Goal: Information Seeking & Learning: Learn about a topic

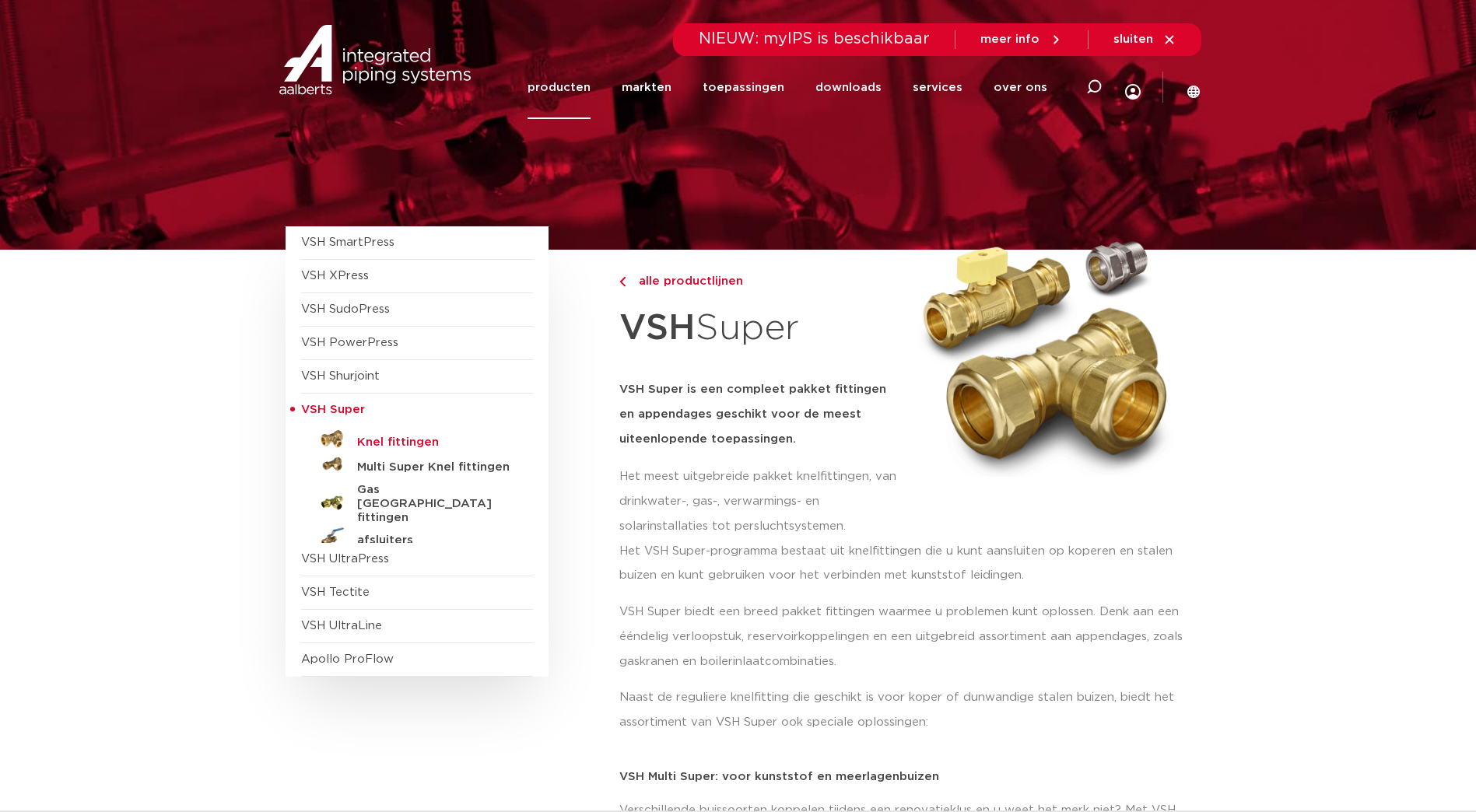
click at [372, 440] on h5 "Knel fittingen" at bounding box center [434, 443] width 154 height 14
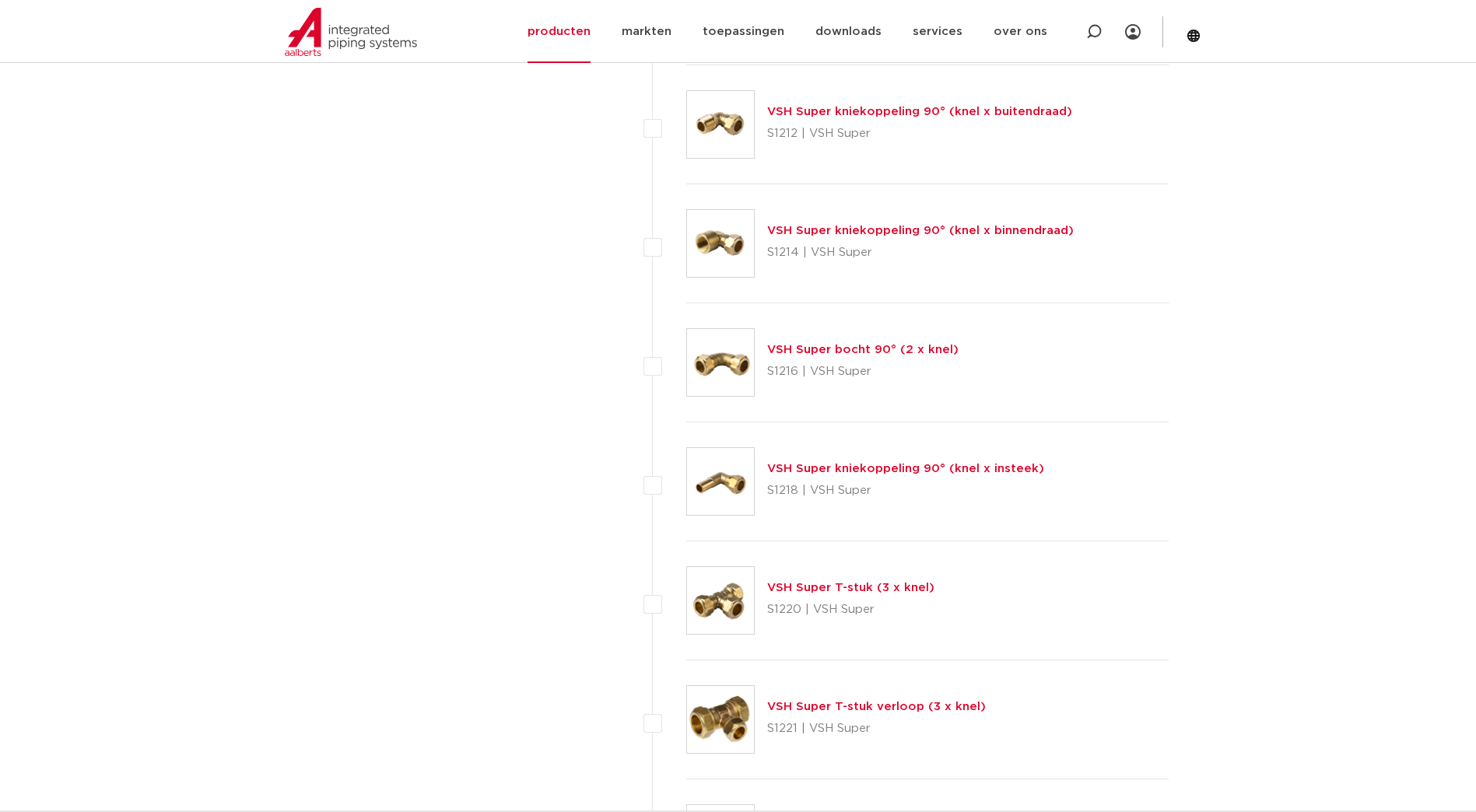
scroll to position [1556, 0]
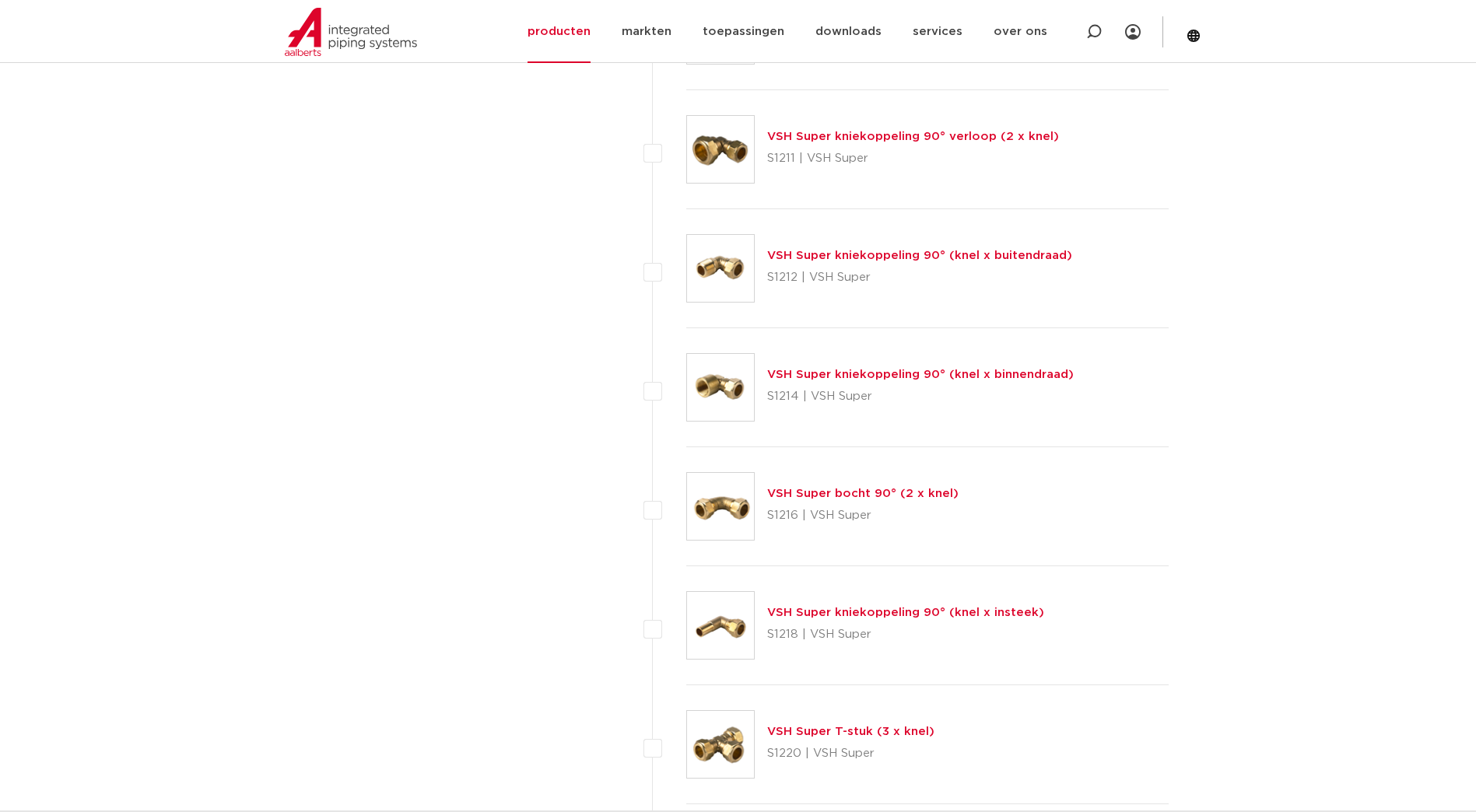
click at [846, 386] on p "S1214 | VSH Super" at bounding box center [920, 396] width 307 height 25
click at [850, 376] on link "VSH Super kniekoppeling 90° (knel x binnendraad)" at bounding box center [920, 374] width 307 height 12
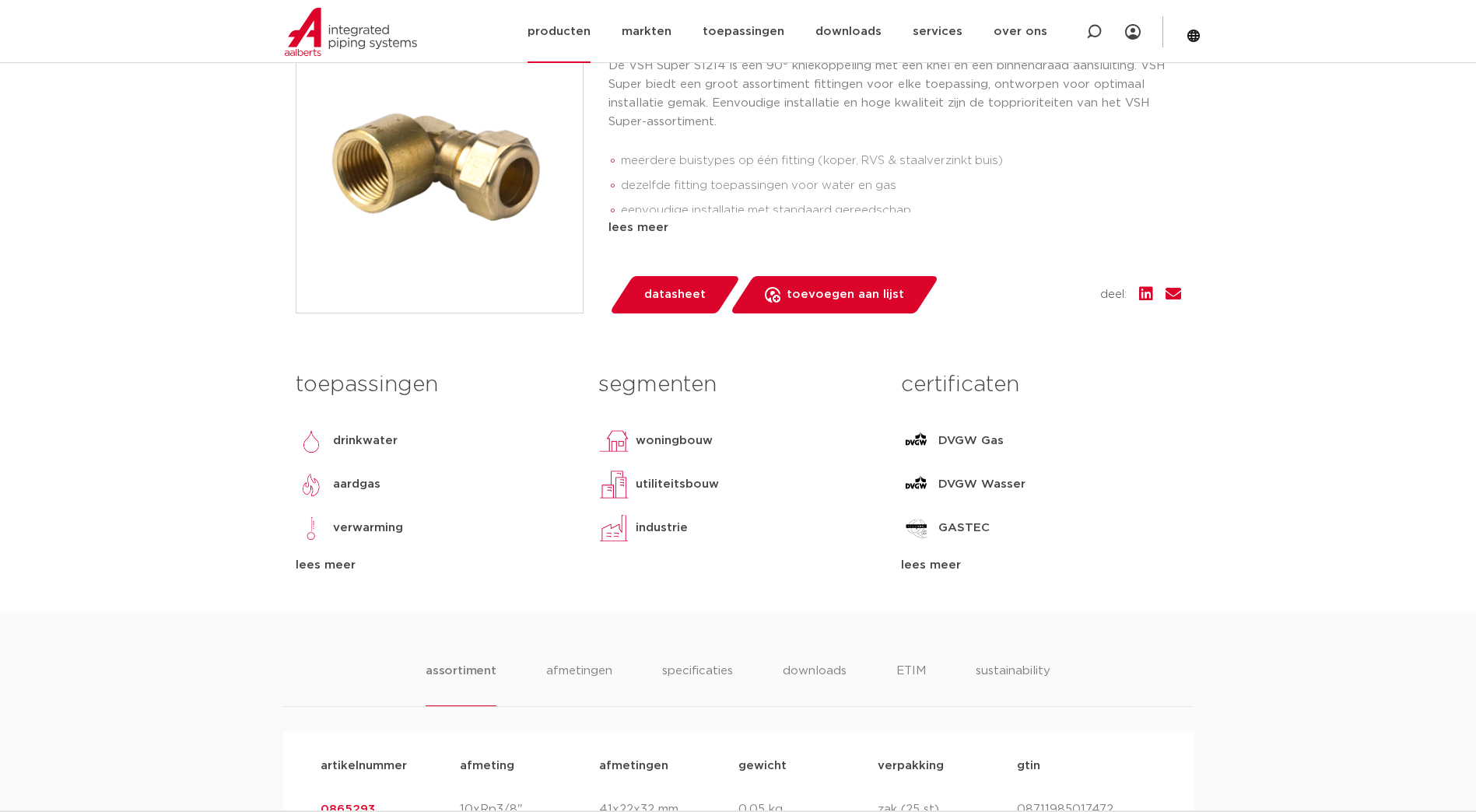
scroll to position [156, 0]
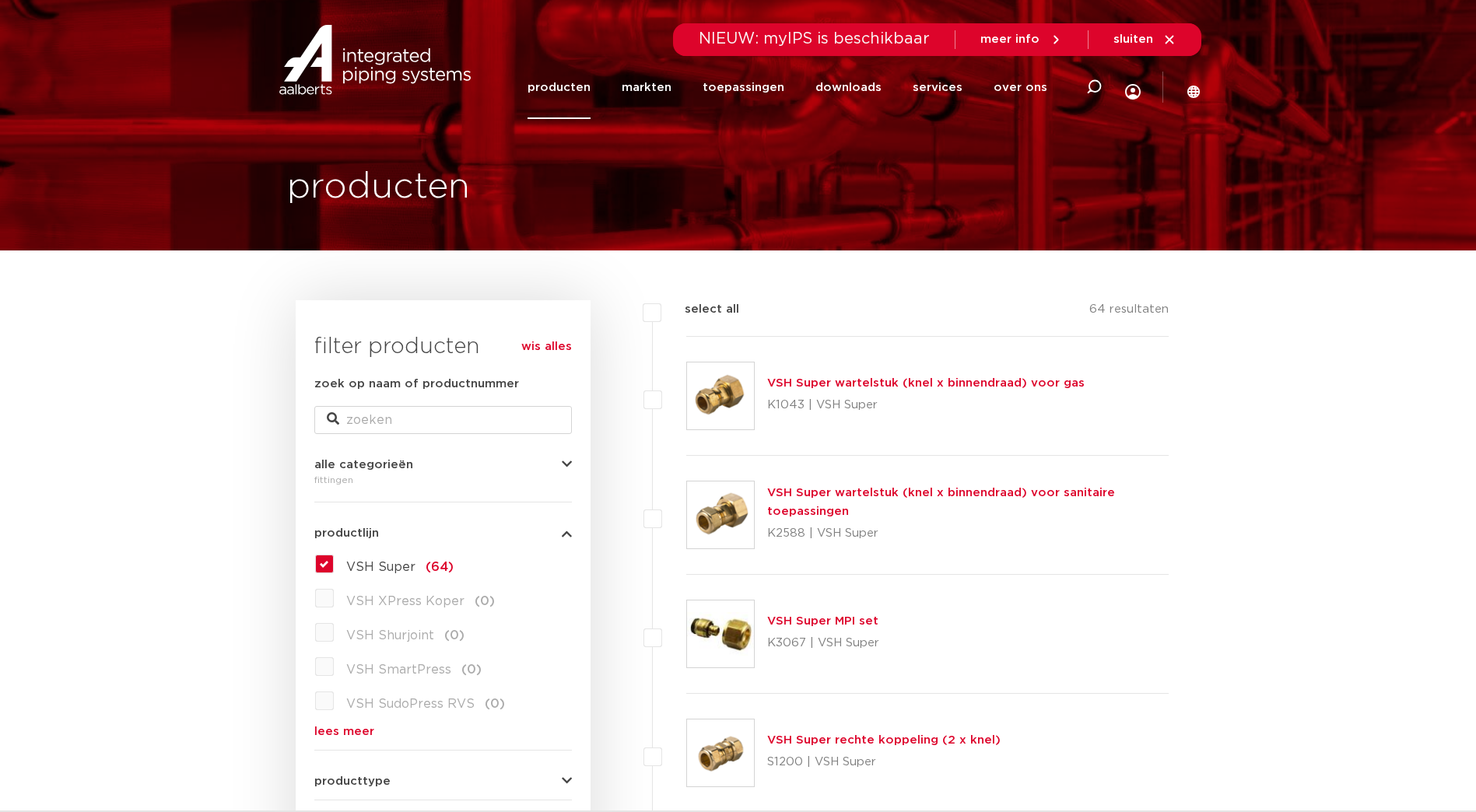
scroll to position [389, 0]
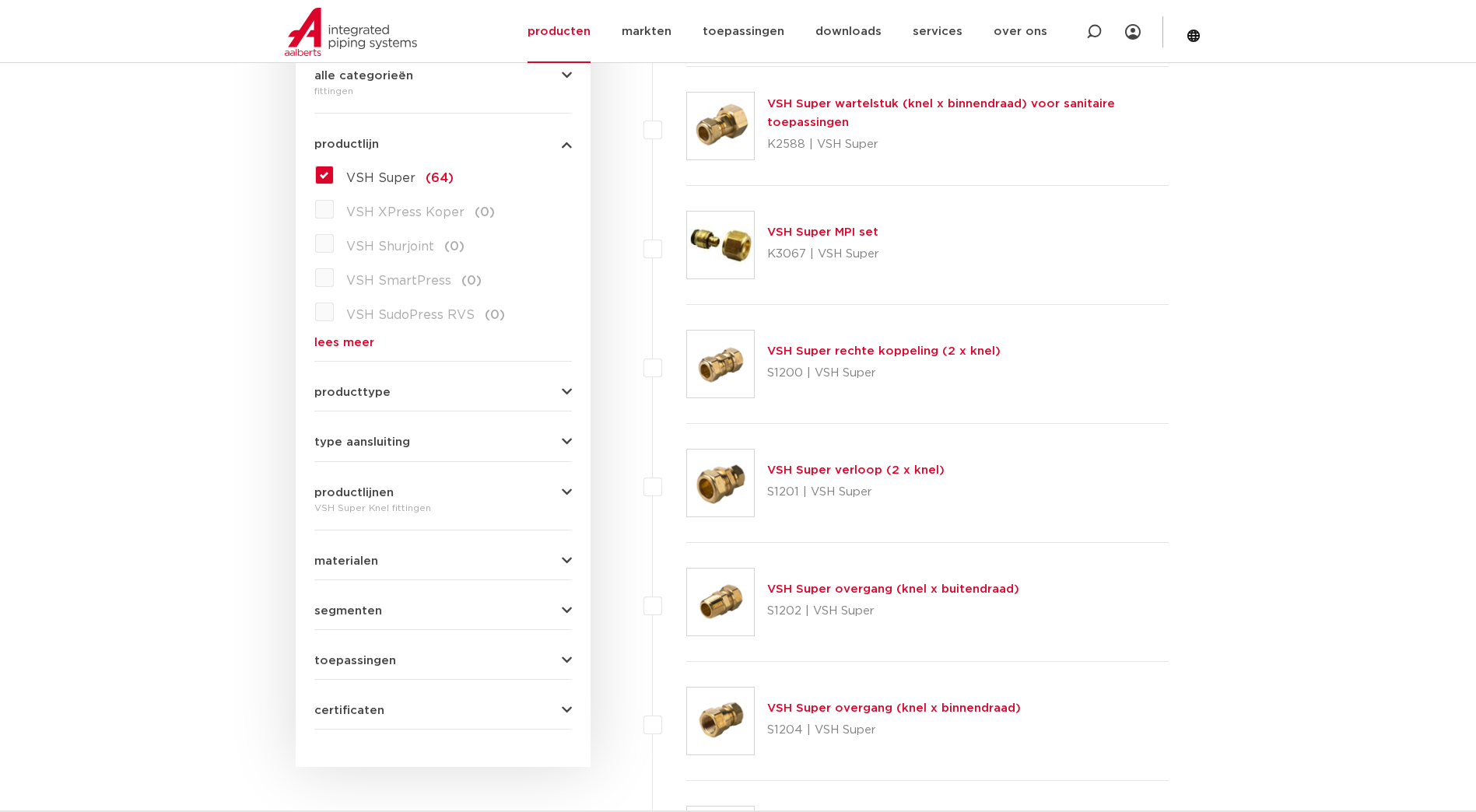
click at [843, 713] on link "VSH Super overgang (knel x binnendraad)" at bounding box center [894, 708] width 254 height 12
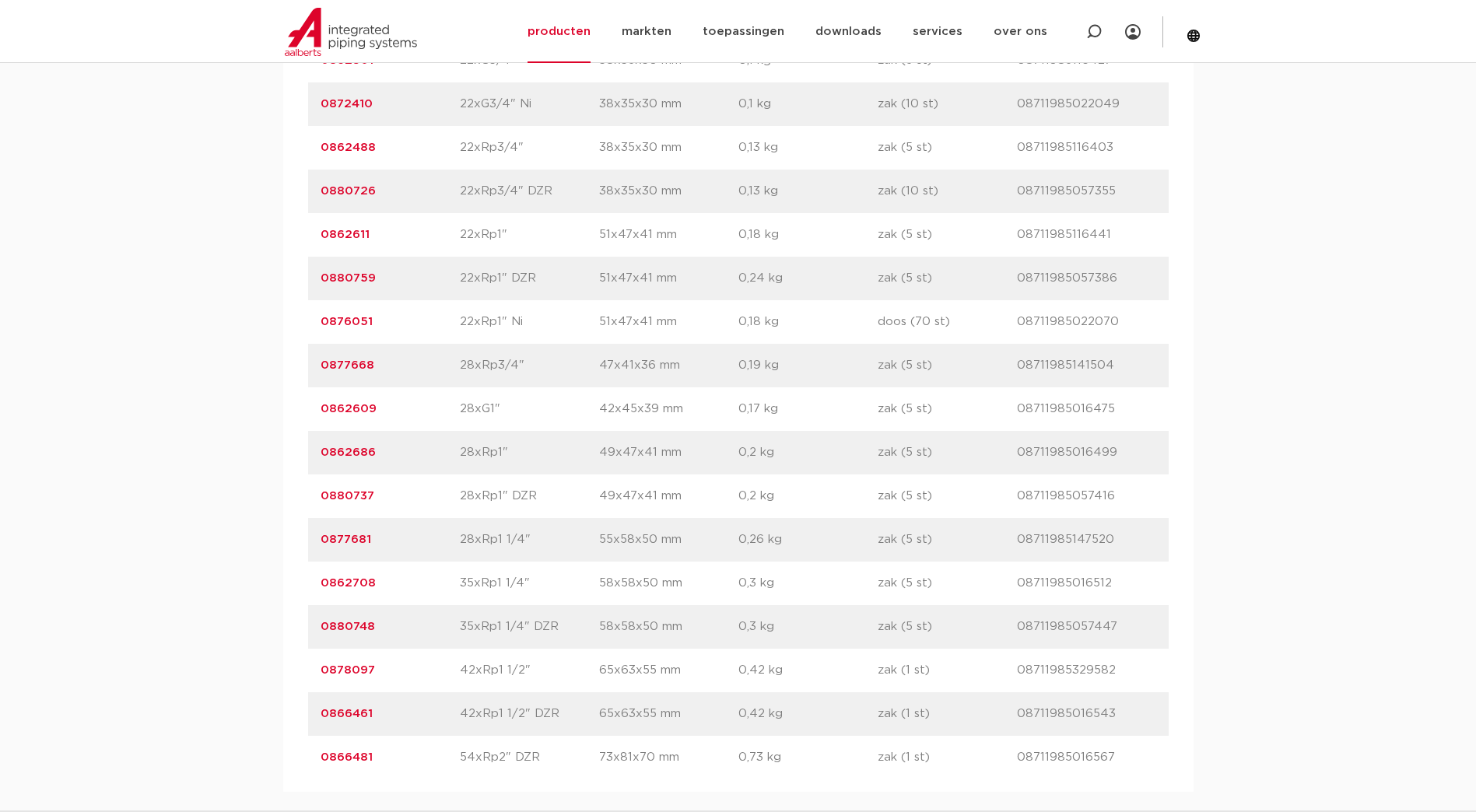
scroll to position [2723, 0]
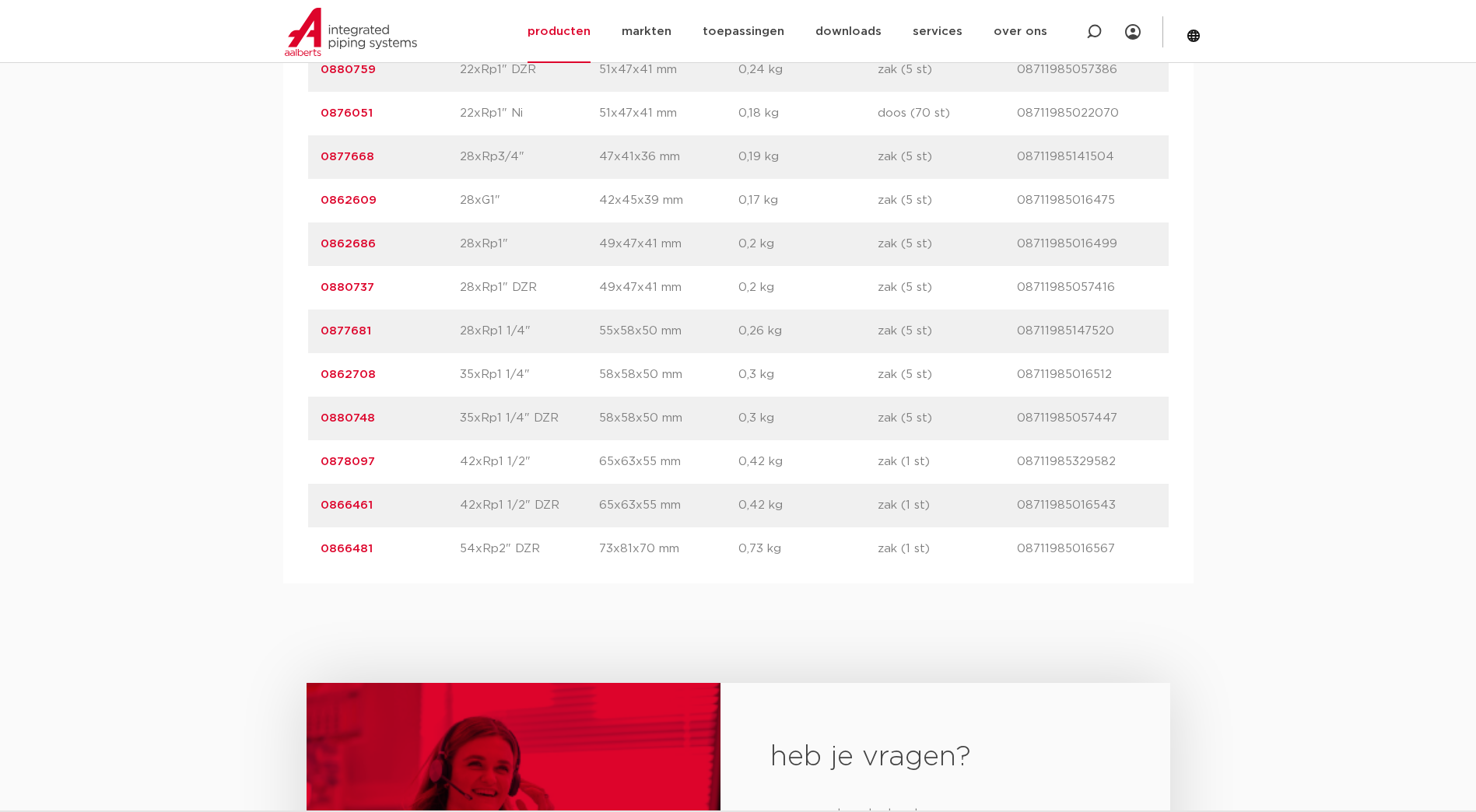
click at [351, 505] on link "0866461" at bounding box center [346, 505] width 52 height 12
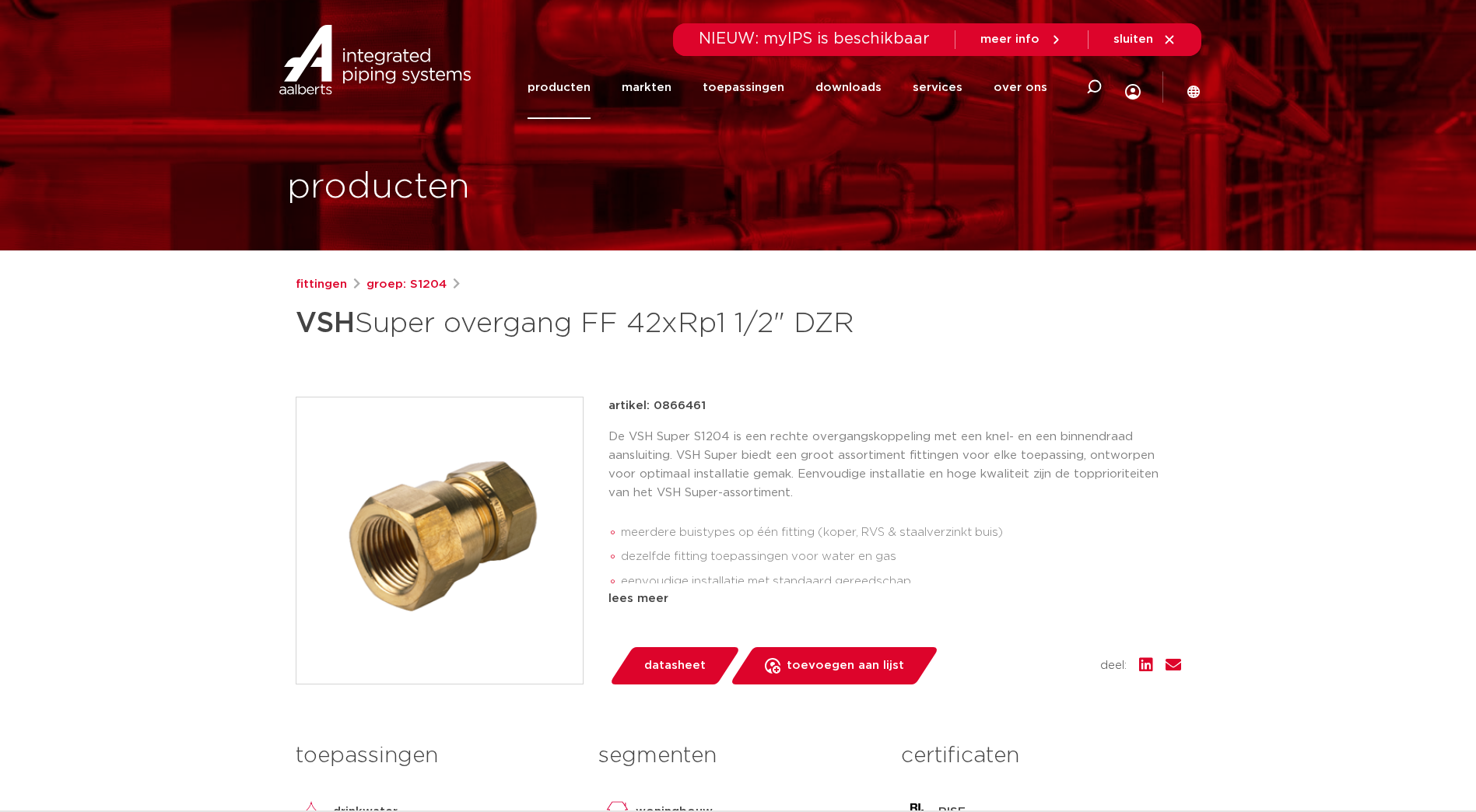
drag, startPoint x: 652, startPoint y: 412, endPoint x: 707, endPoint y: 410, distance: 55.0
click at [707, 410] on div "artikel: 0866461" at bounding box center [894, 405] width 573 height 18
copy p "0866461"
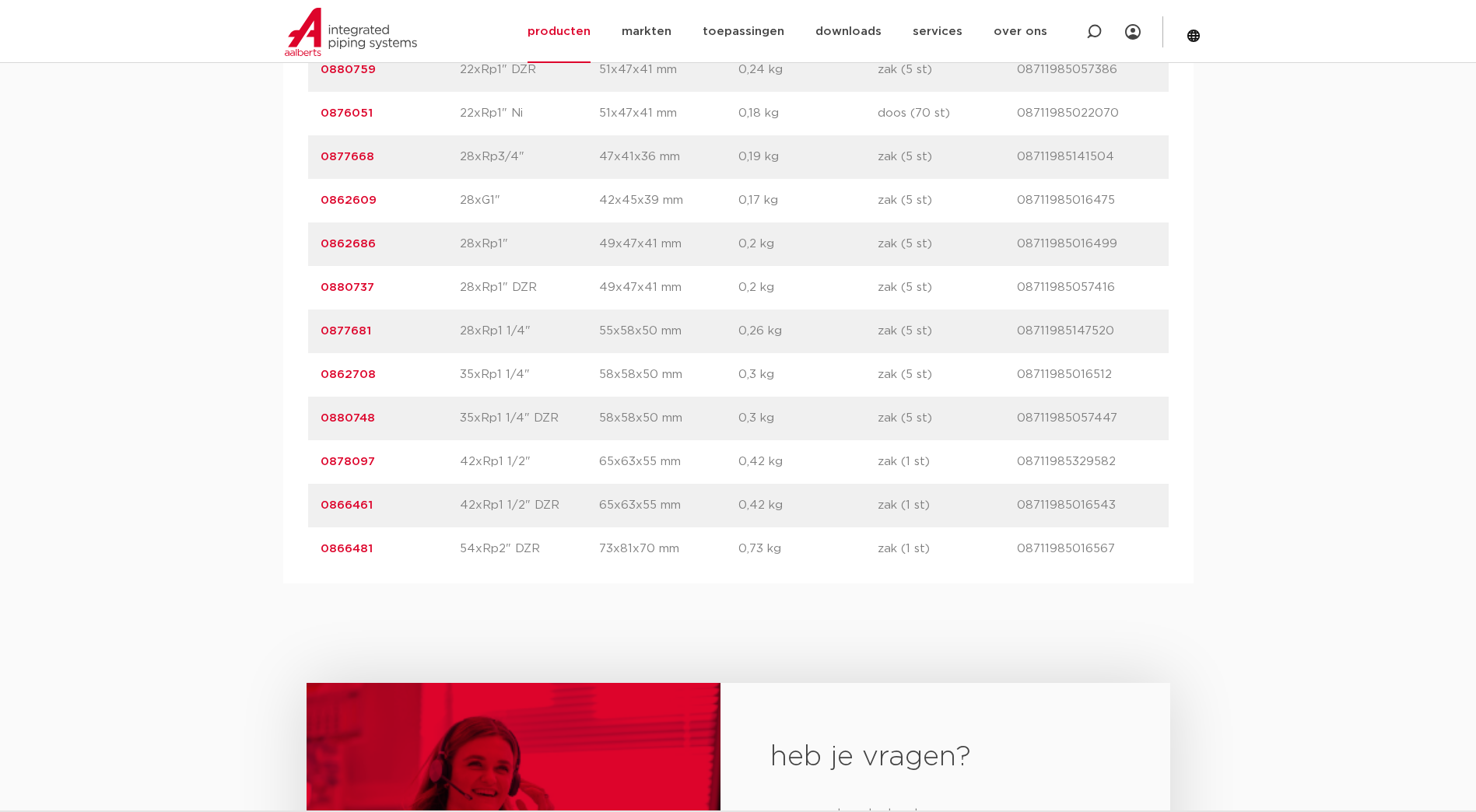
click at [360, 511] on link "0866461" at bounding box center [346, 505] width 52 height 12
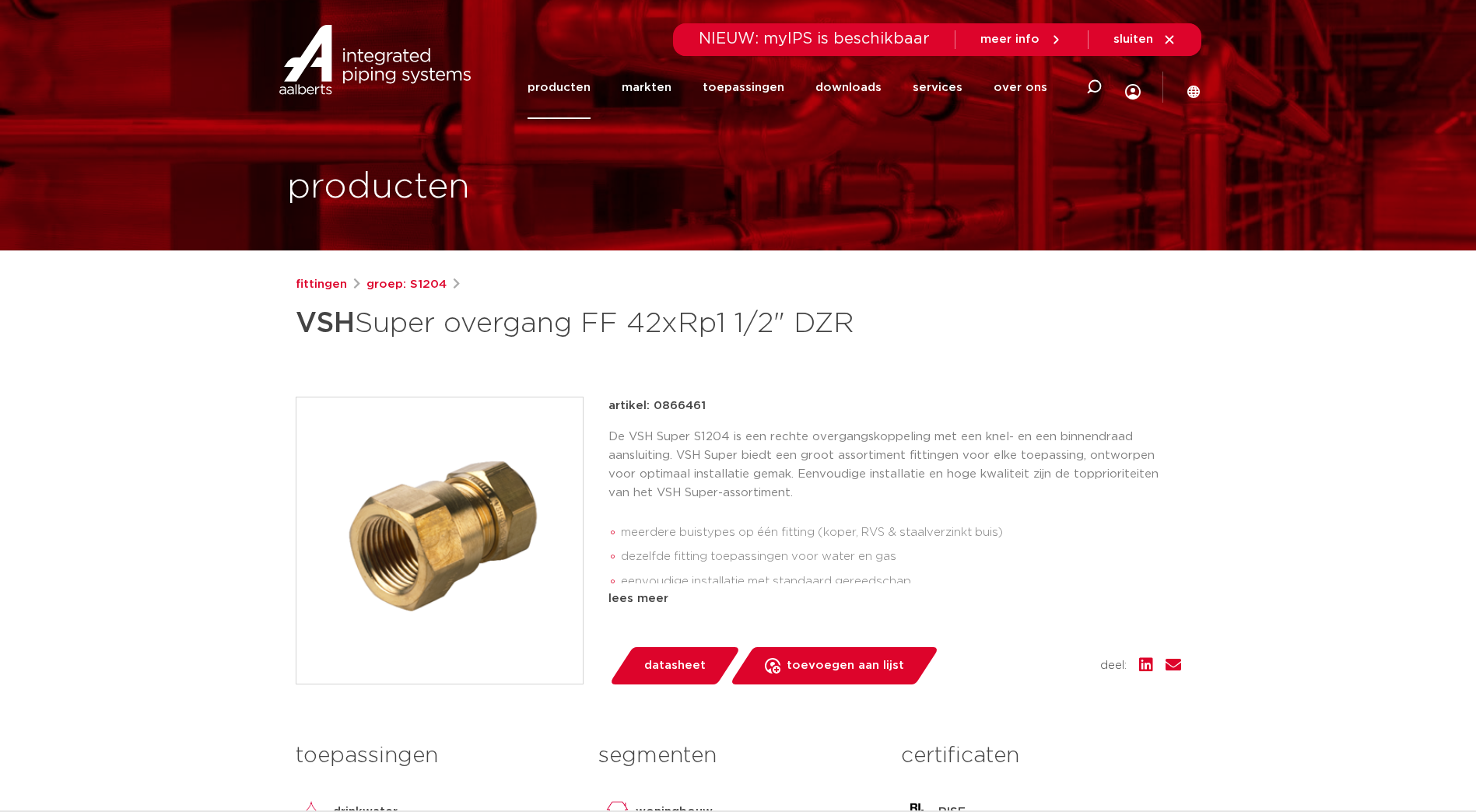
drag, startPoint x: 714, startPoint y: 393, endPoint x: 652, endPoint y: 404, distance: 63.0
click at [652, 404] on div "fittingen groep: S1204 VSH Super overgang FF 42xRp1 1/2" DZR" at bounding box center [738, 629] width 910 height 708
copy p "0866461"
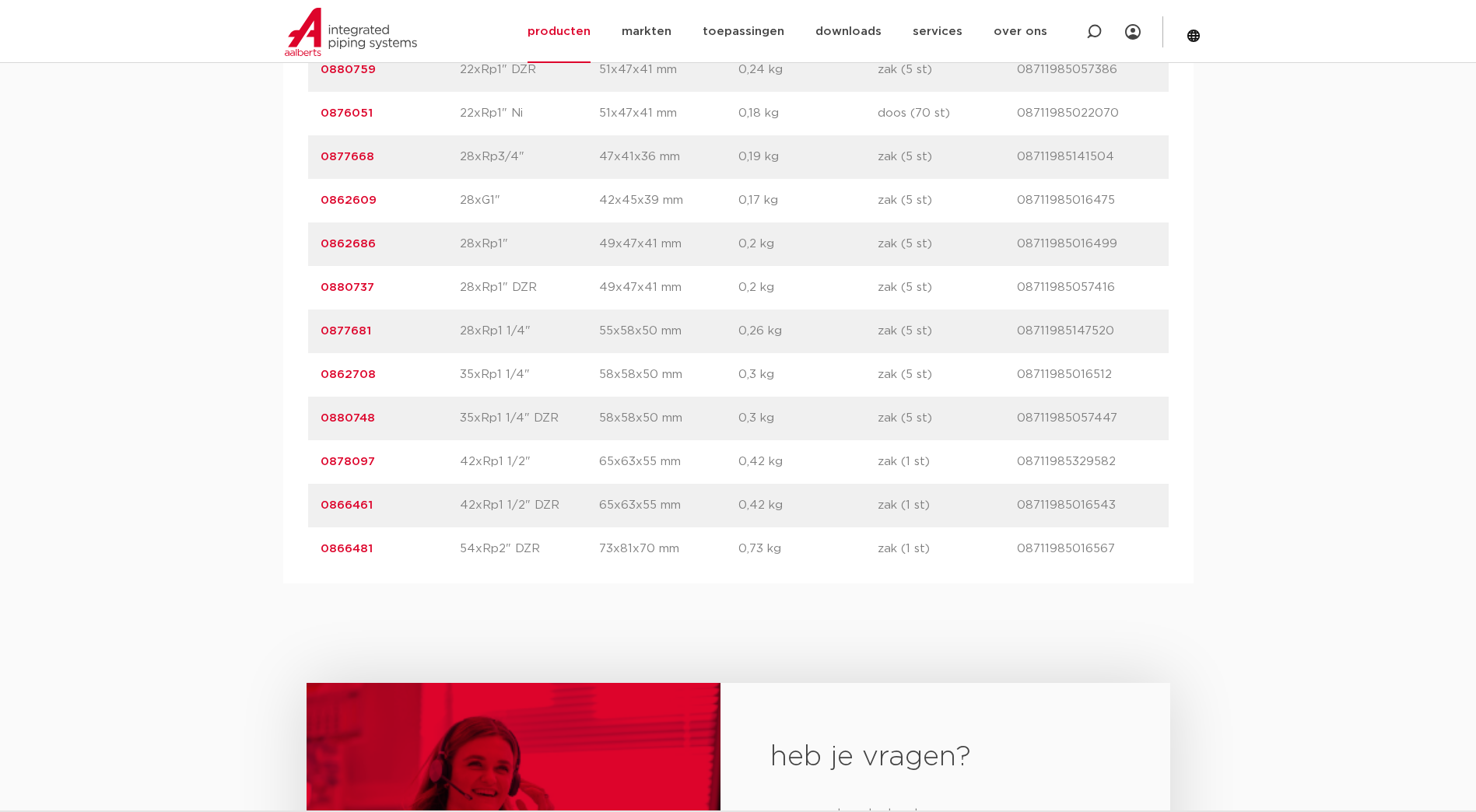
click at [493, 466] on p "42xRp1 1/2"" at bounding box center [529, 462] width 140 height 18
click at [351, 453] on p "0878097" at bounding box center [390, 462] width 140 height 18
click at [348, 464] on link "0878097" at bounding box center [347, 462] width 55 height 12
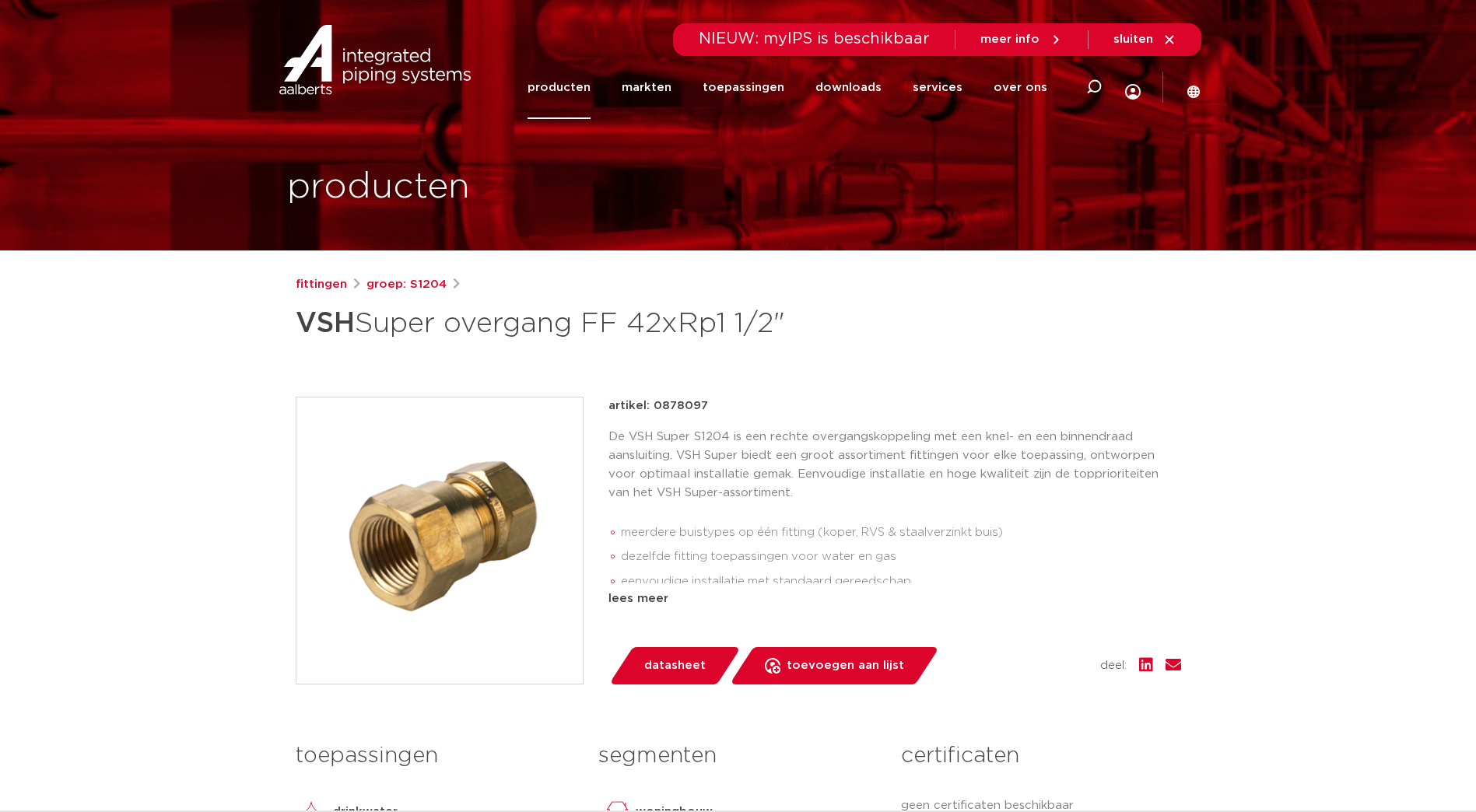
drag, startPoint x: 746, startPoint y: 412, endPoint x: 654, endPoint y: 404, distance: 92.3
click at [654, 404] on div "artikel: 0878097" at bounding box center [894, 405] width 573 height 18
copy p "0878097"
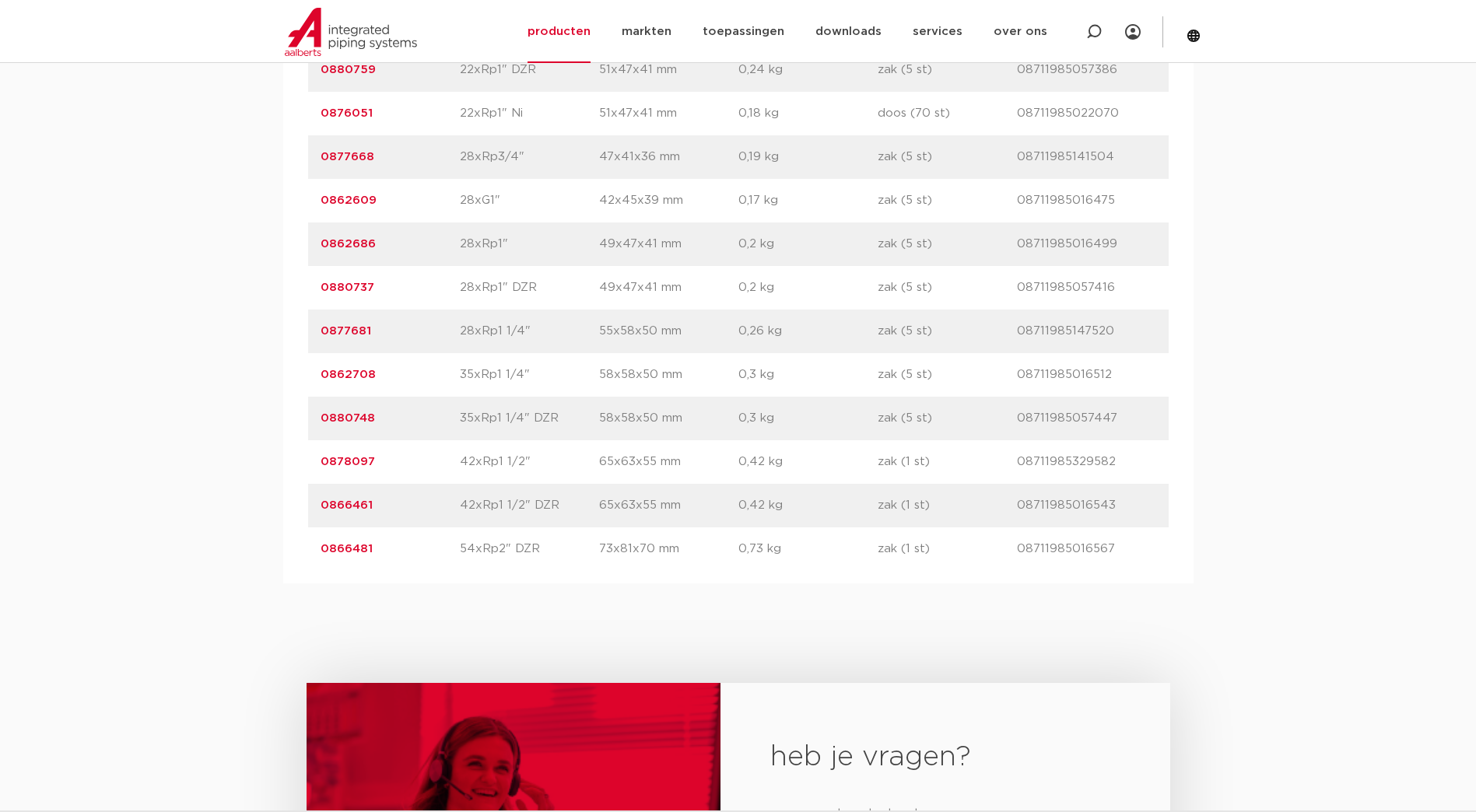
click at [350, 503] on link "0866461" at bounding box center [346, 505] width 52 height 12
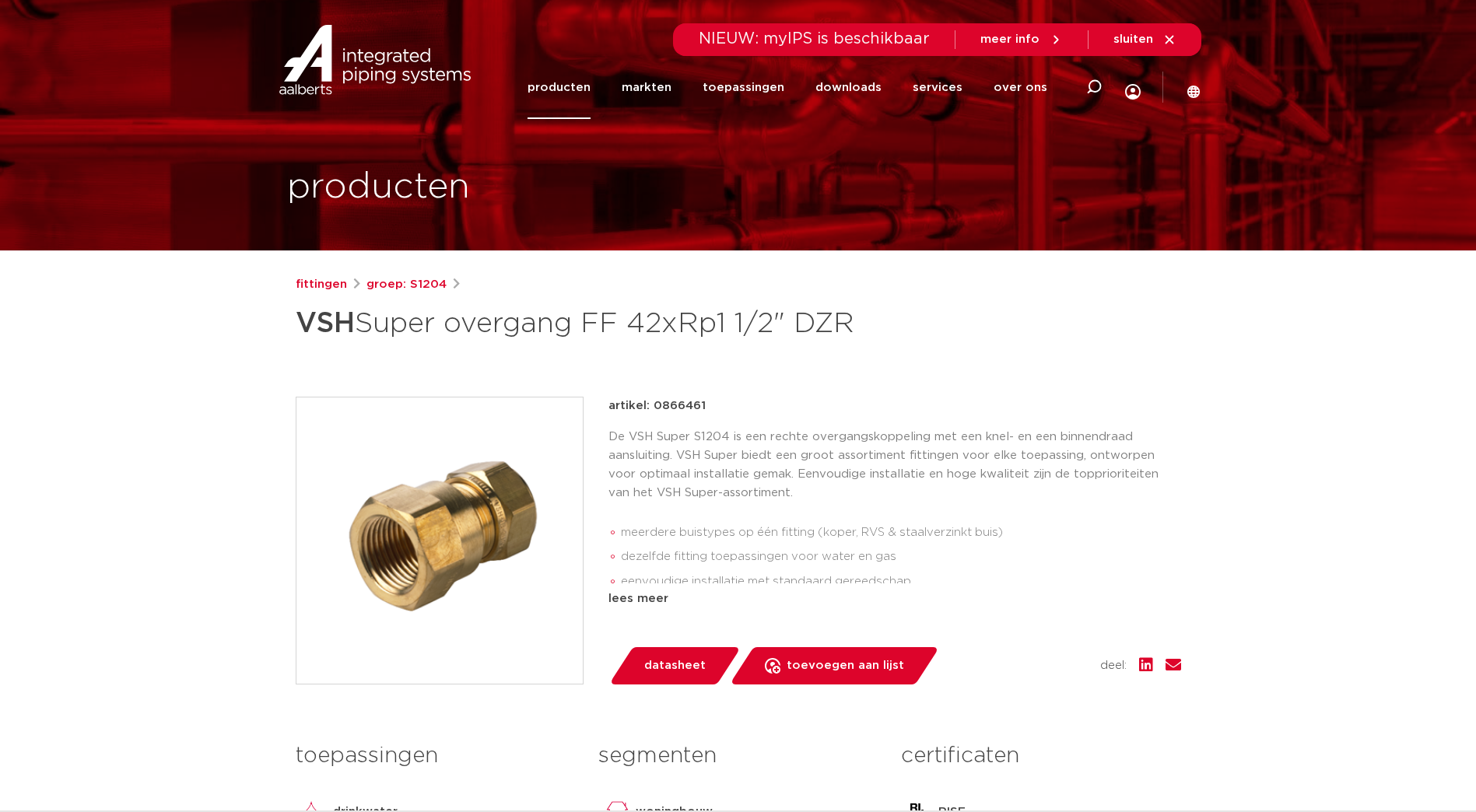
drag, startPoint x: 733, startPoint y: 415, endPoint x: 652, endPoint y: 404, distance: 81.7
click at [652, 404] on div "artikel: 0866461" at bounding box center [894, 405] width 573 height 18
copy p "0866461"
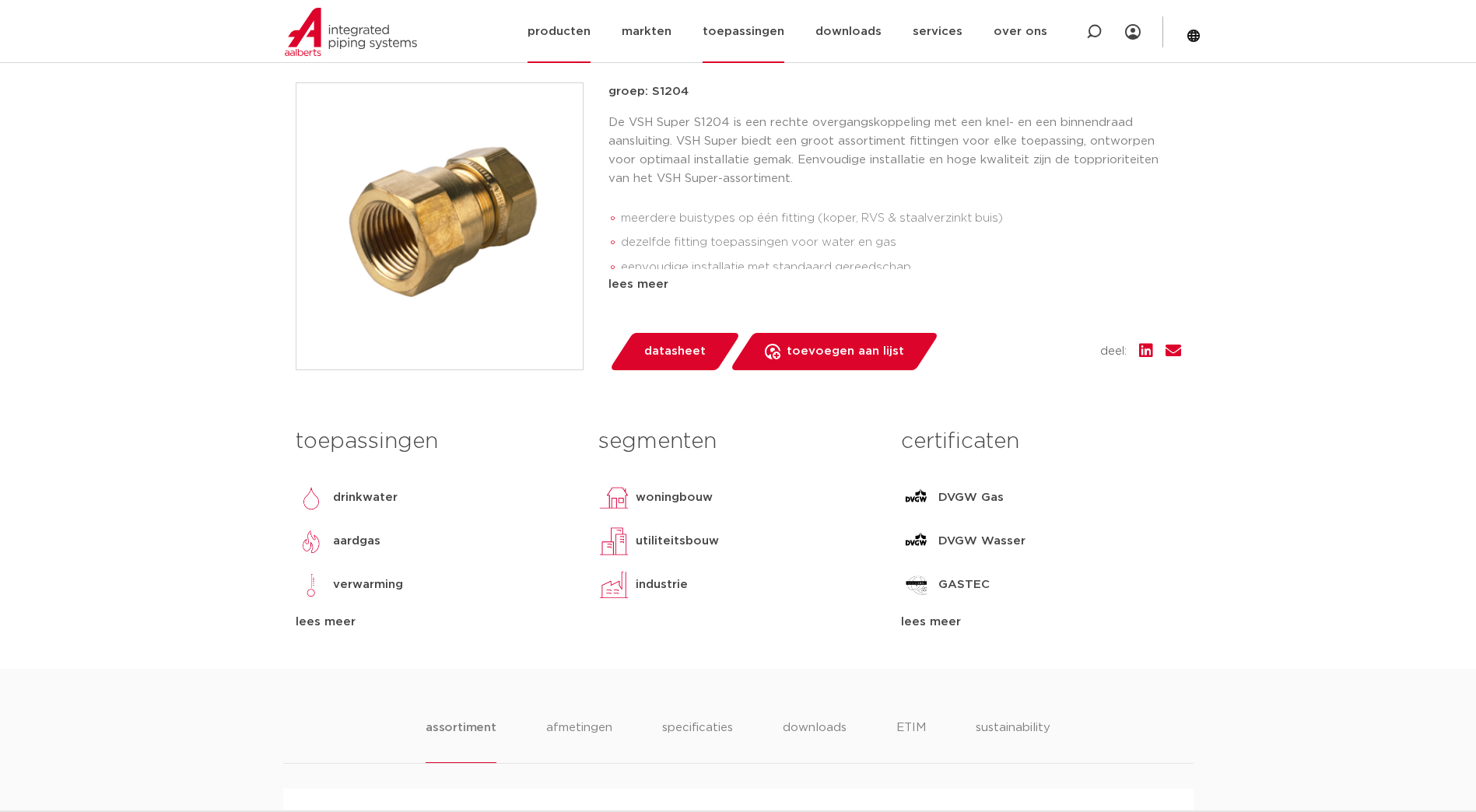
scroll to position [311, 0]
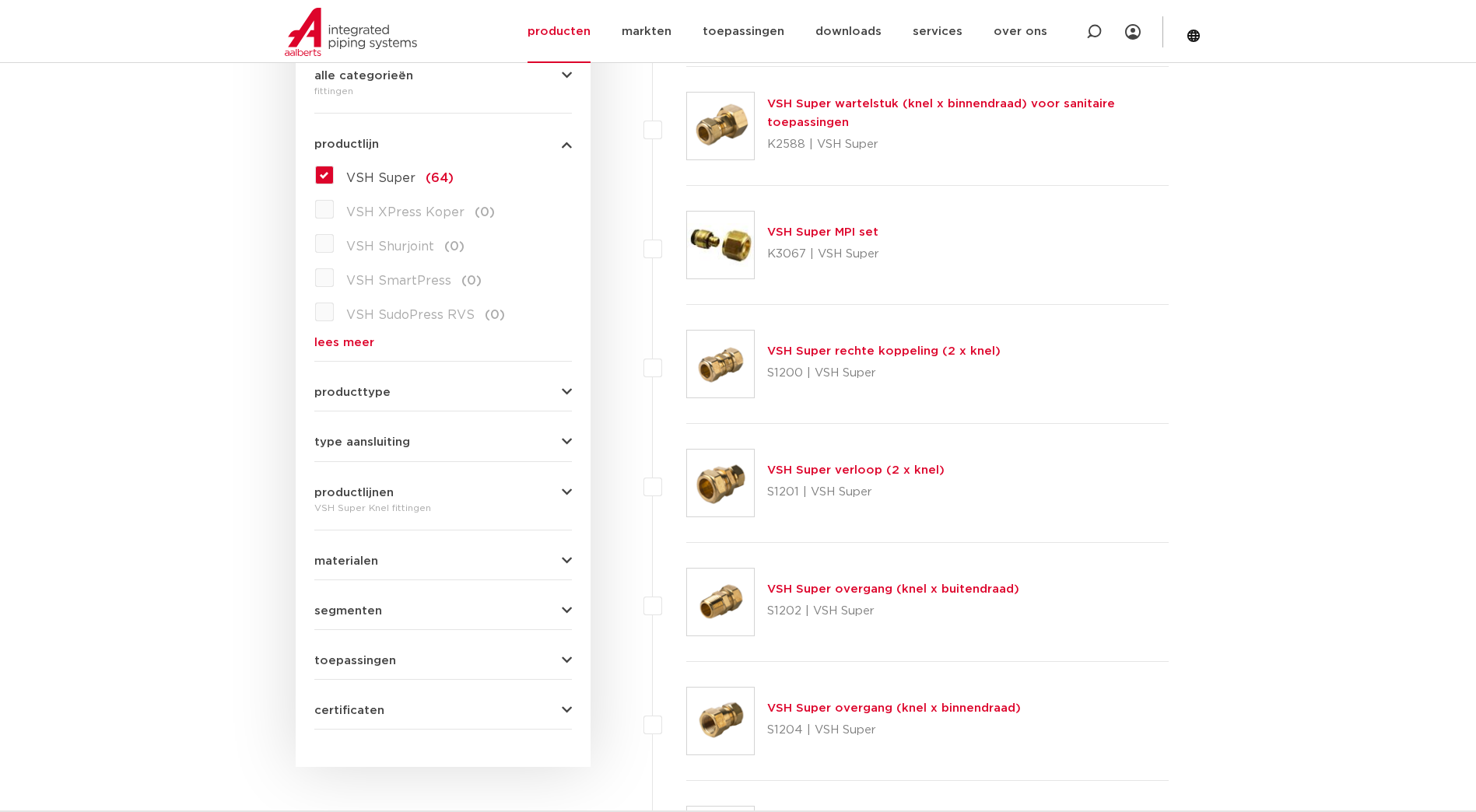
click at [860, 586] on link "VSH Super overgang (knel x buitendraad)" at bounding box center [893, 589] width 252 height 12
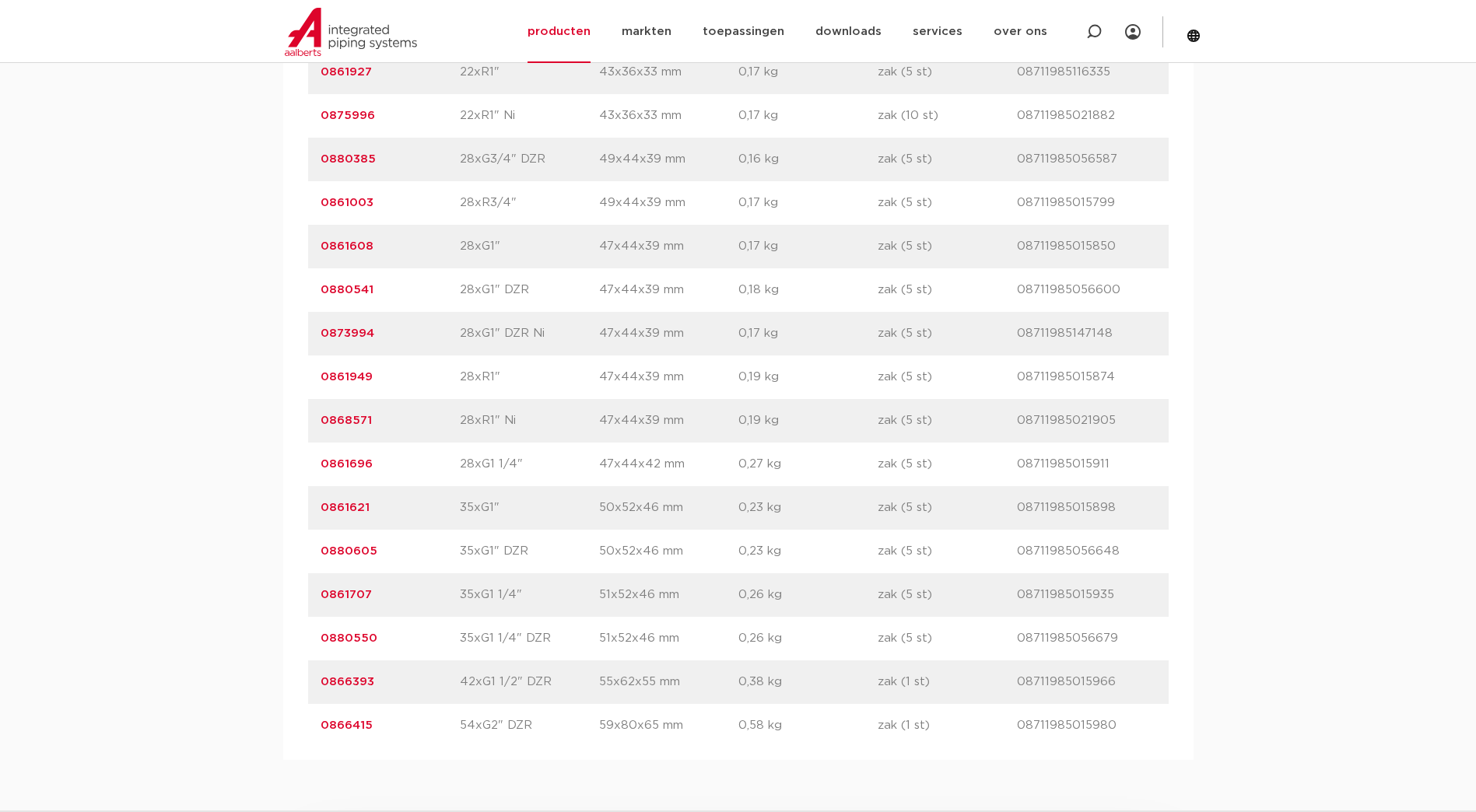
scroll to position [3890, 0]
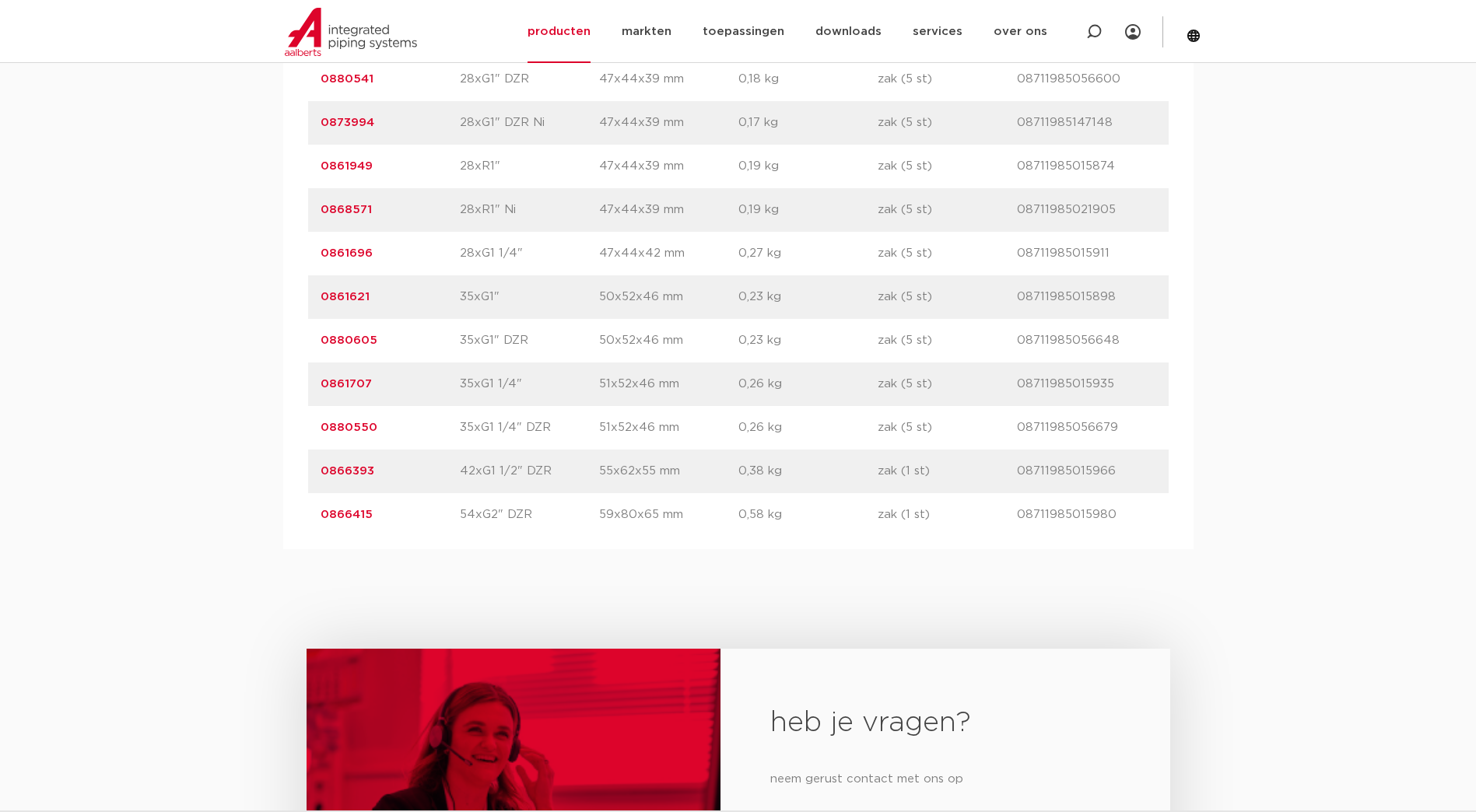
click at [343, 469] on link "0866393" at bounding box center [347, 471] width 54 height 12
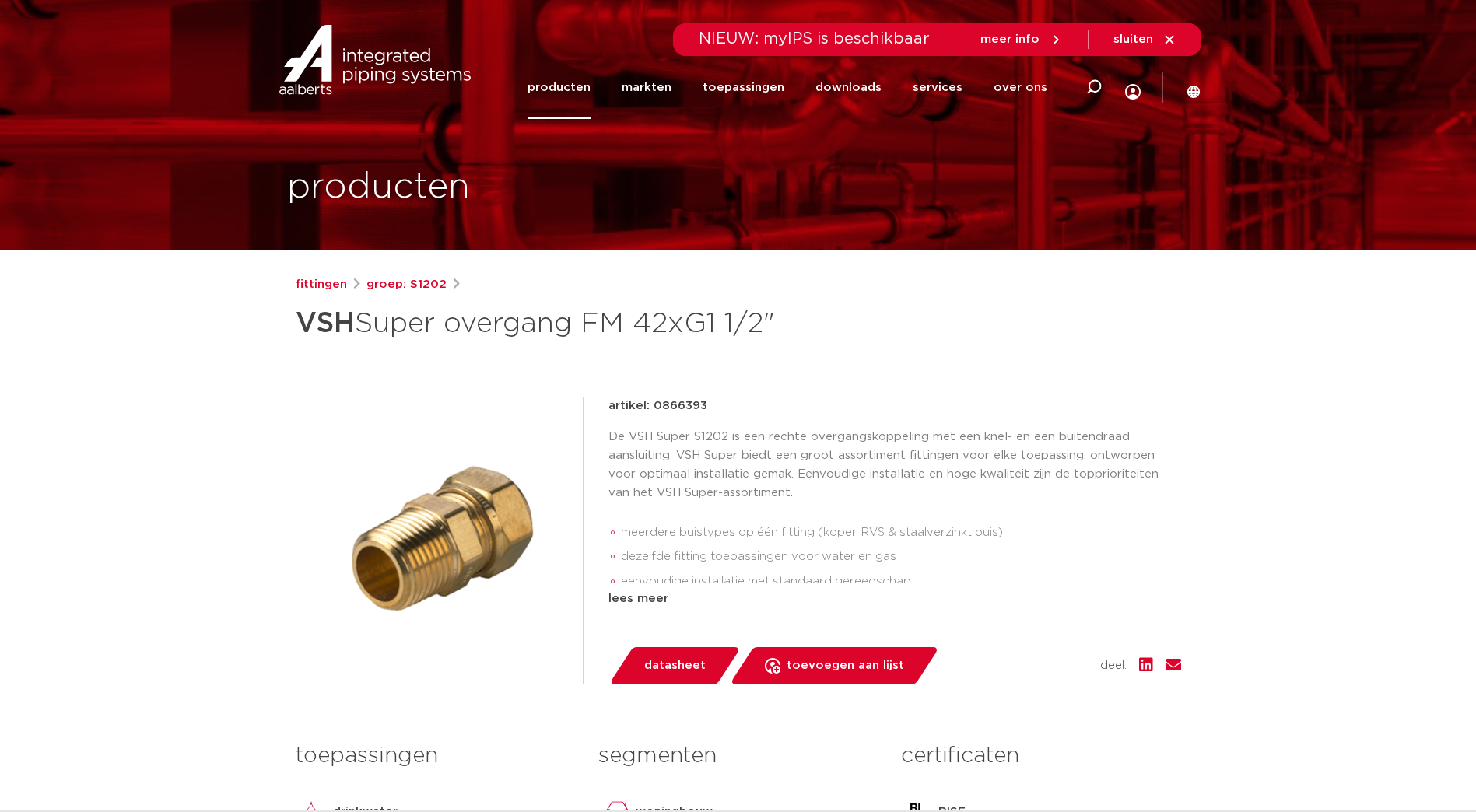
drag, startPoint x: 701, startPoint y: 403, endPoint x: 652, endPoint y: 404, distance: 49.0
click at [652, 404] on p "artikel: 0866393" at bounding box center [657, 405] width 99 height 18
copy p "0866393"
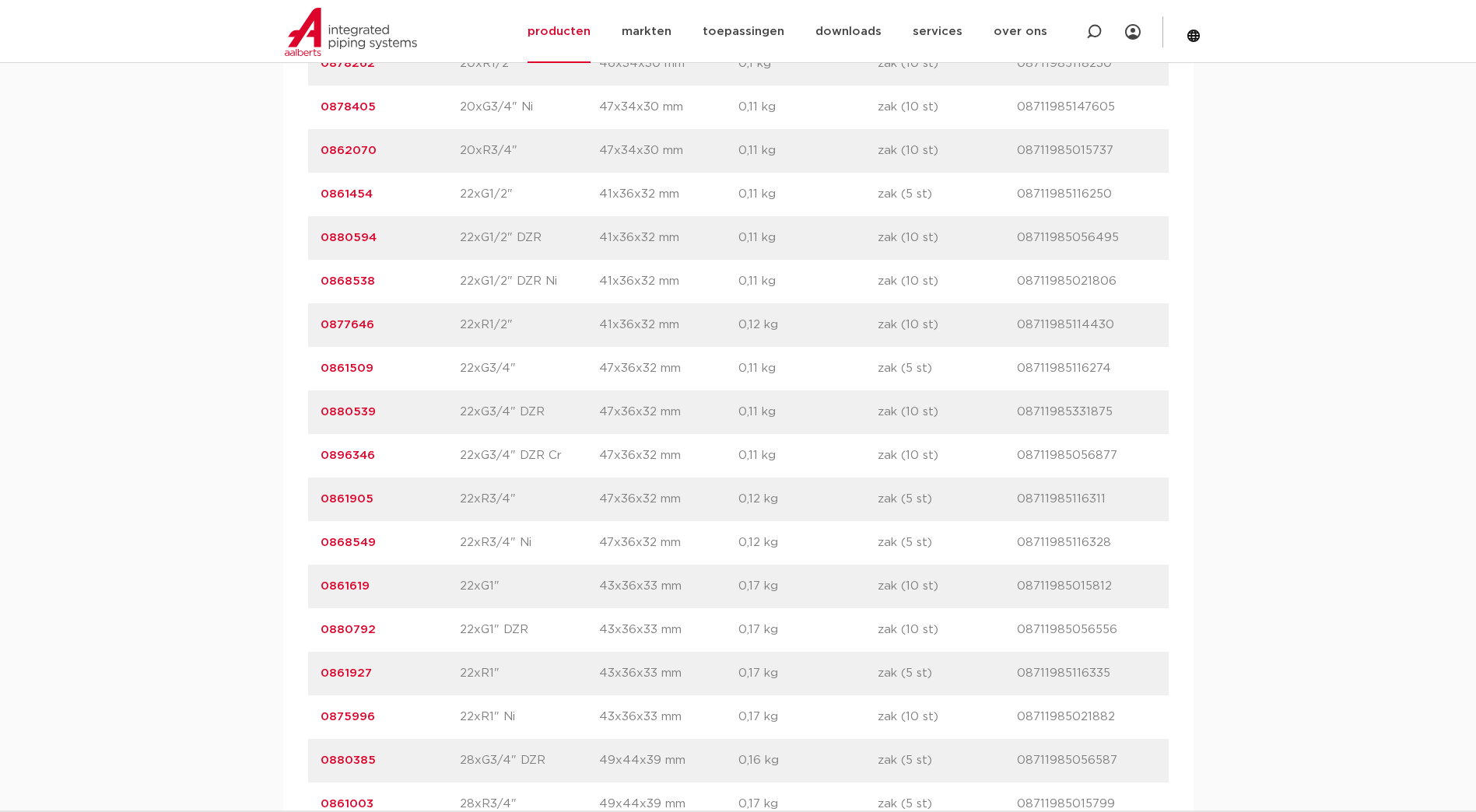
scroll to position [3034, 0]
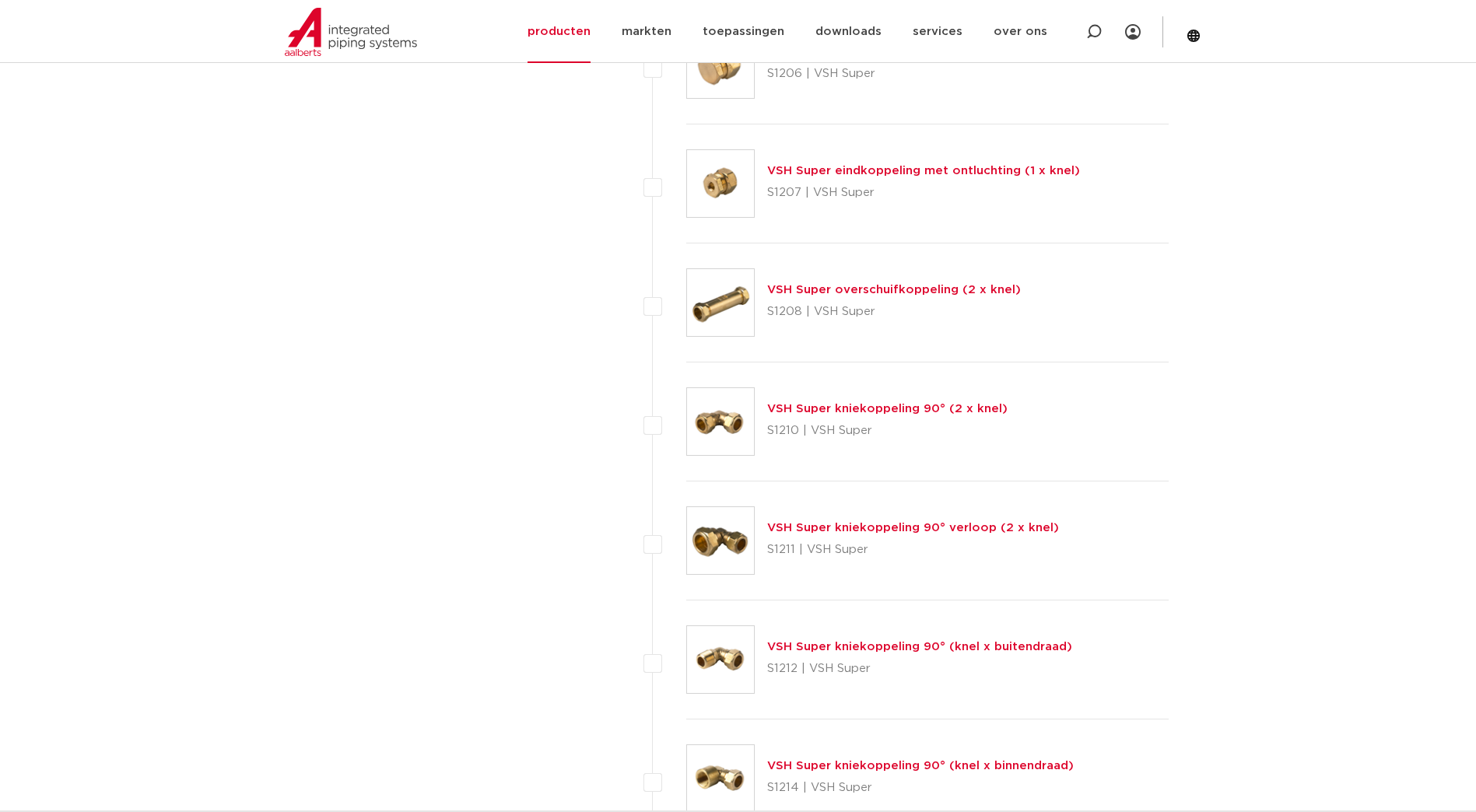
scroll to position [1167, 0]
click at [827, 527] on link "VSH Super kniekoppeling 90° verloop (2 x knel)" at bounding box center [912, 525] width 292 height 12
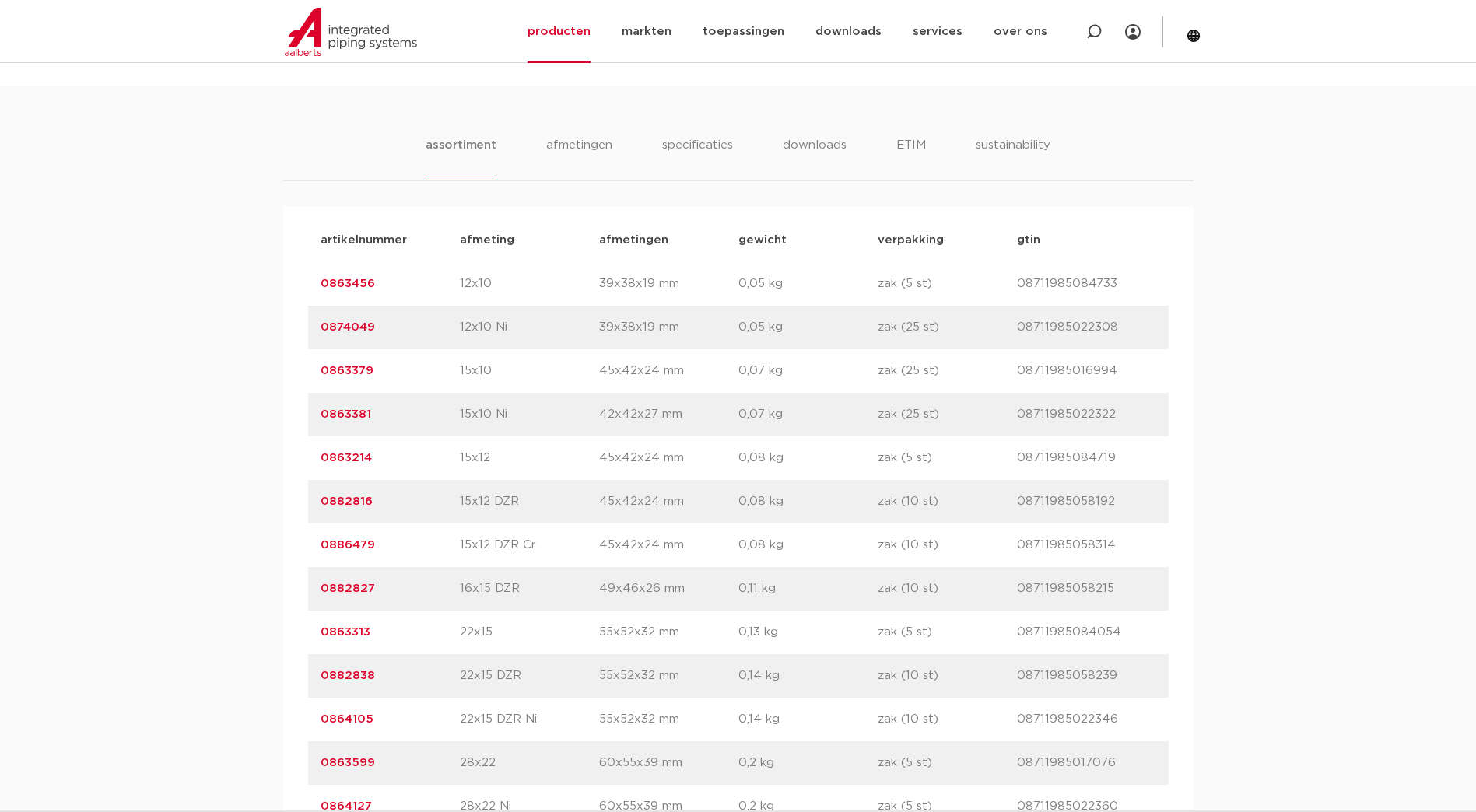
scroll to position [933, 0]
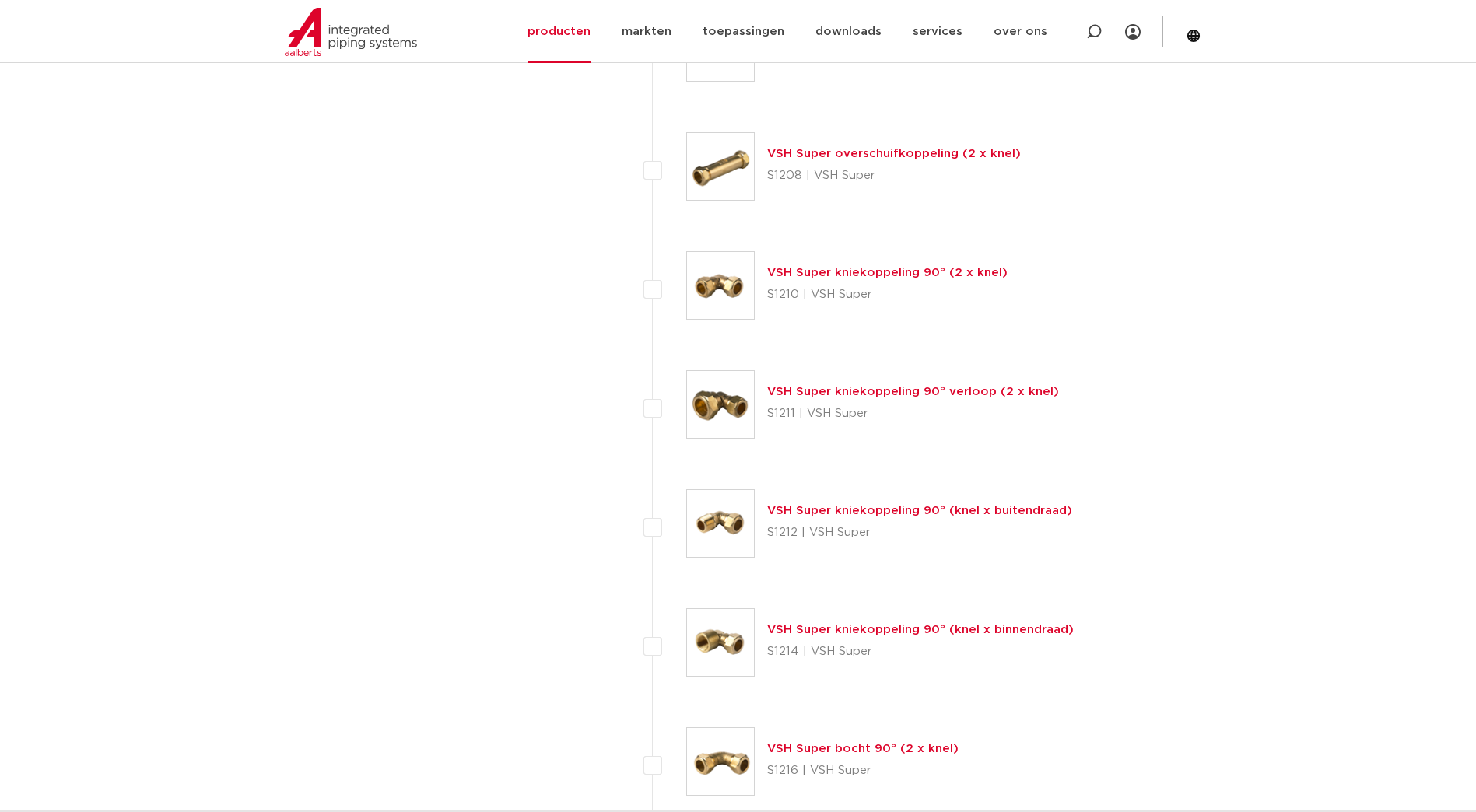
scroll to position [1323, 0]
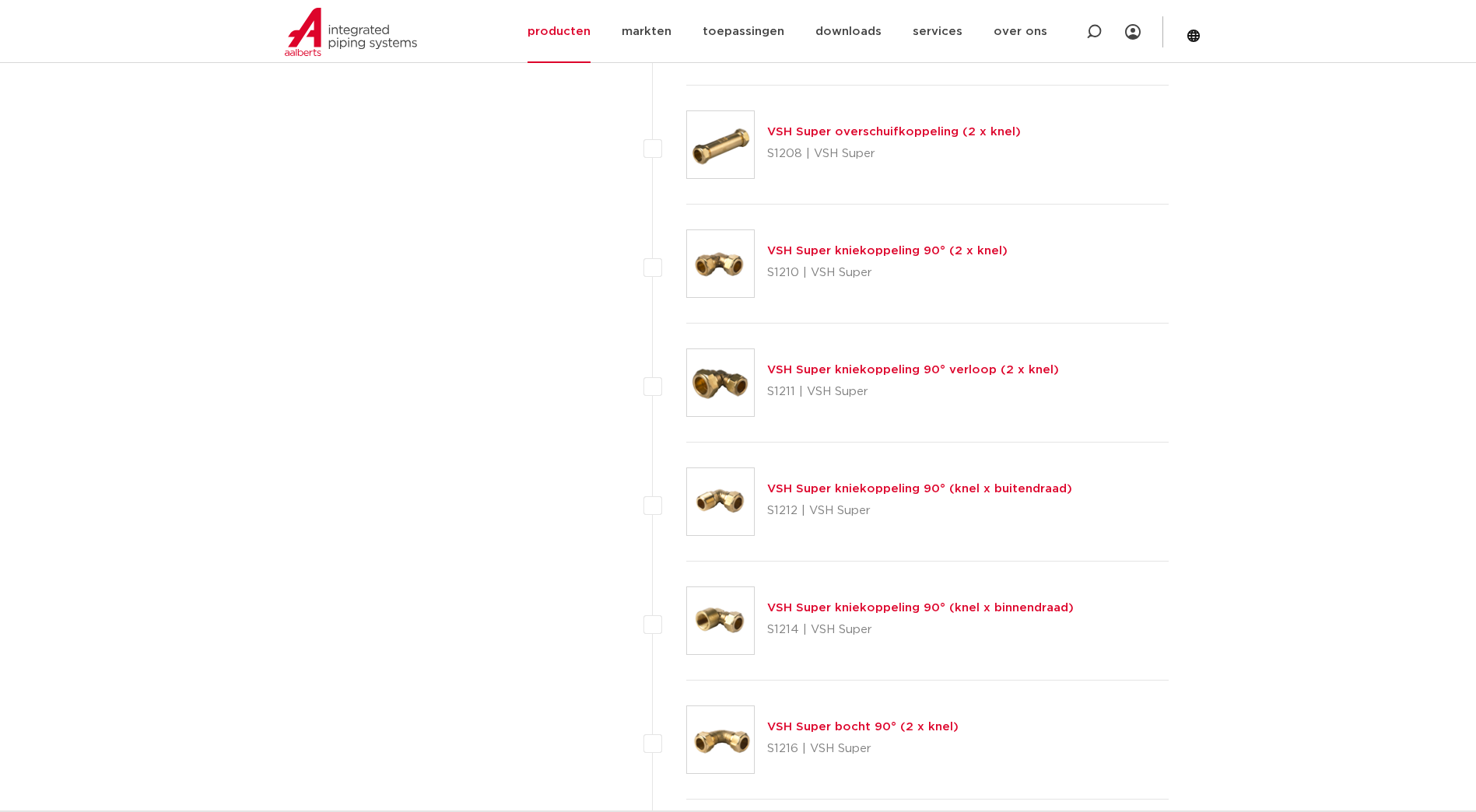
click at [860, 603] on link "VSH Super kniekoppeling 90° (knel x binnendraad)" at bounding box center [920, 608] width 307 height 12
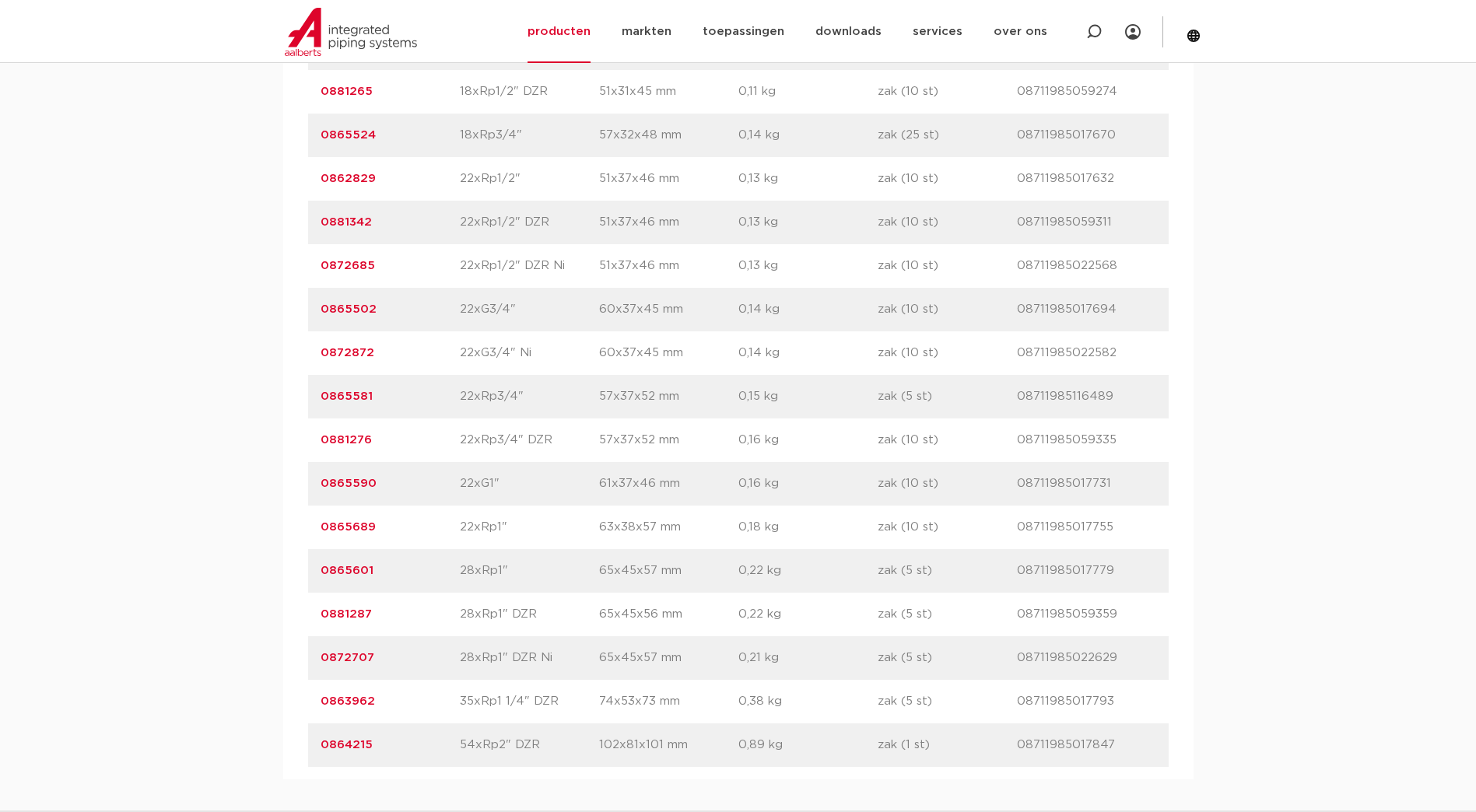
scroll to position [2178, 0]
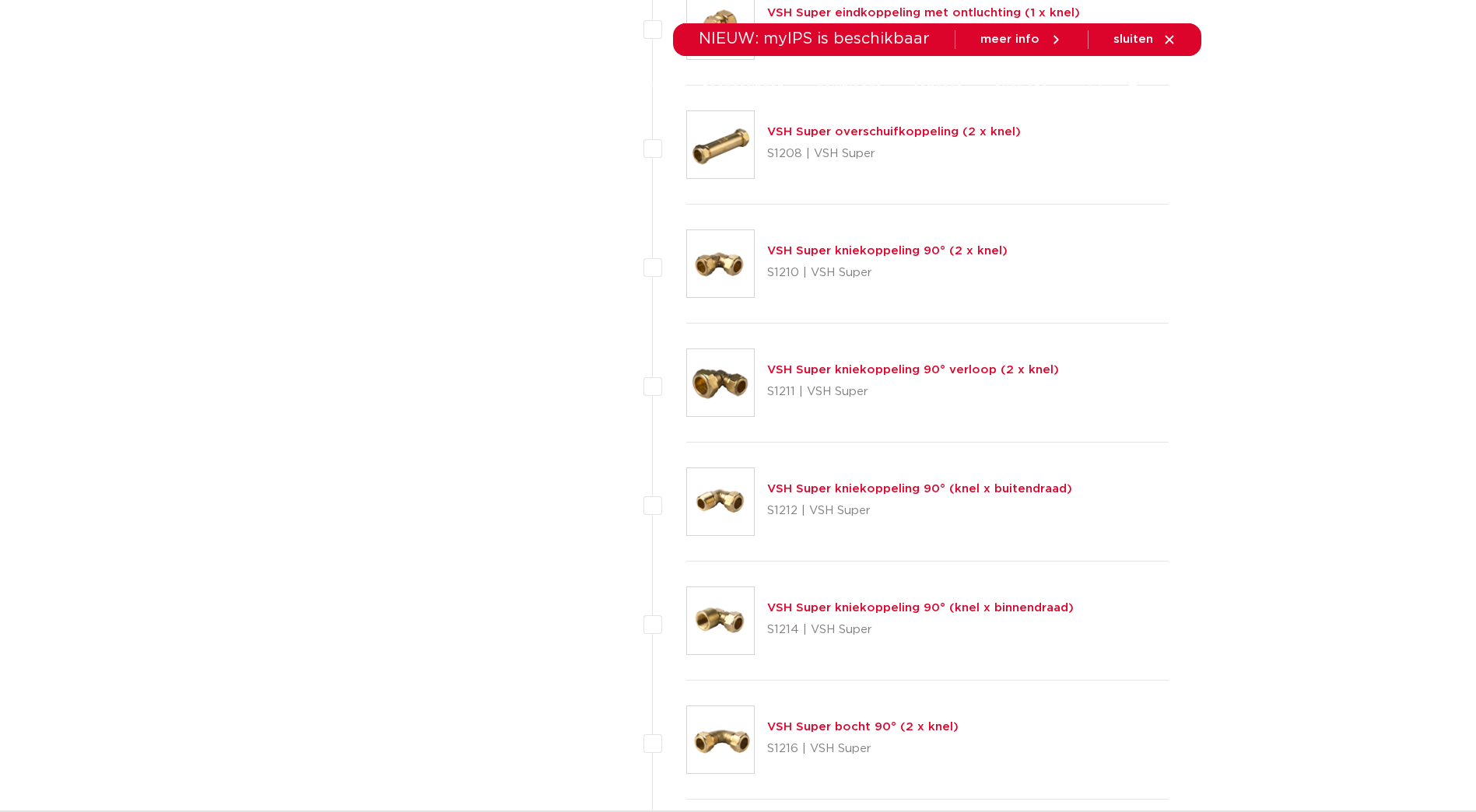
click at [872, 484] on link "VSH Super kniekoppeling 90° (knel x buitendraad)" at bounding box center [919, 489] width 305 height 12
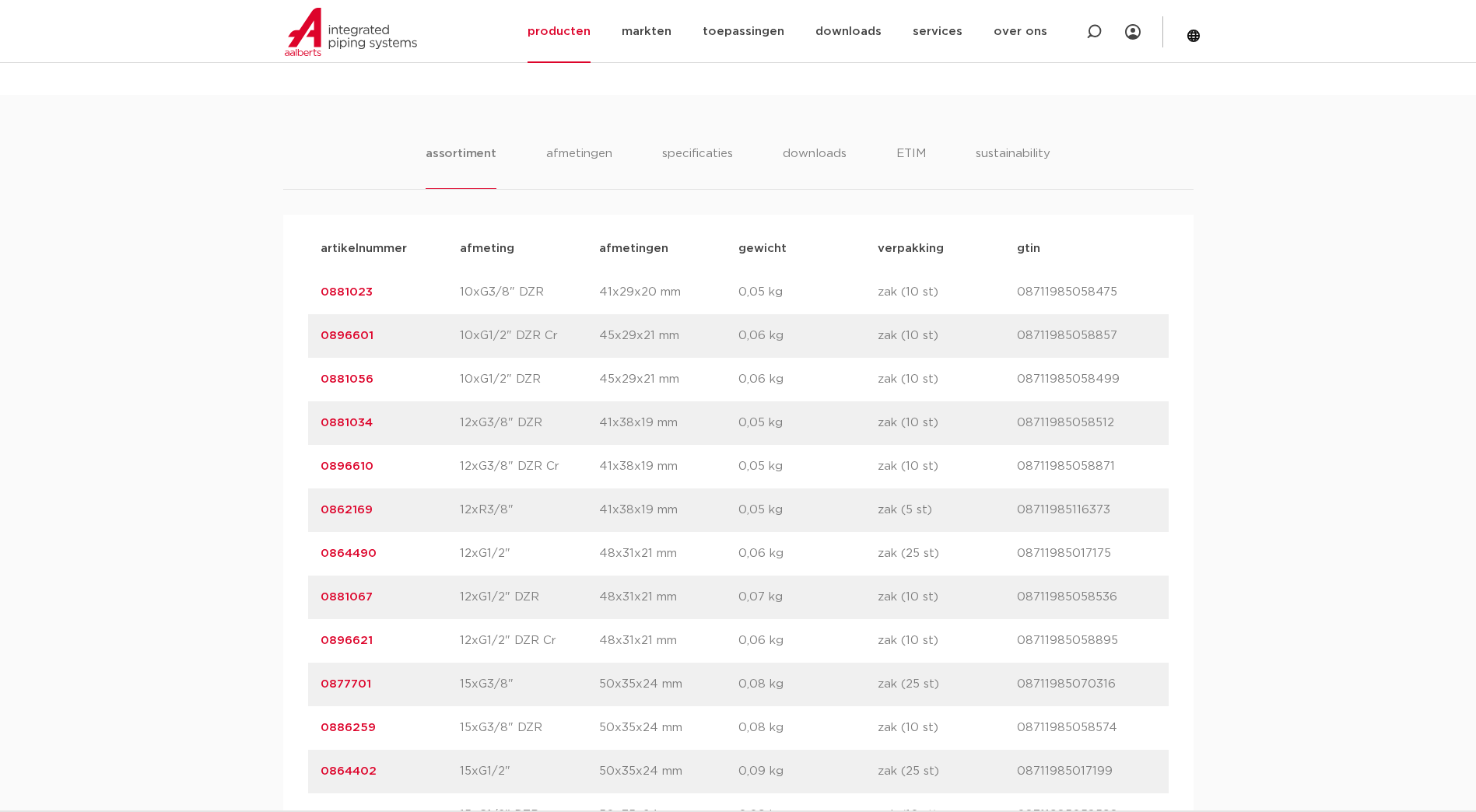
scroll to position [700, 0]
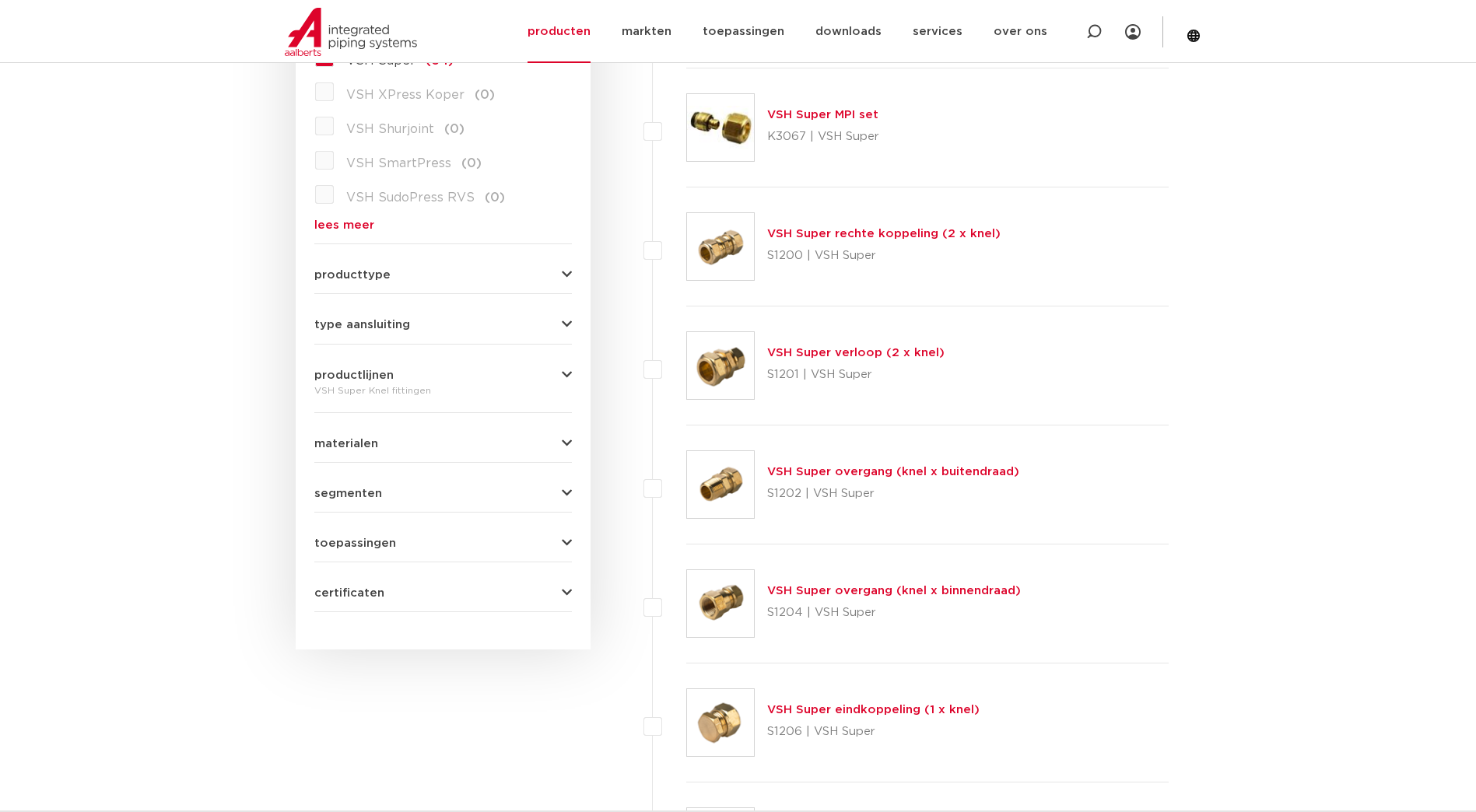
scroll to position [467, 0]
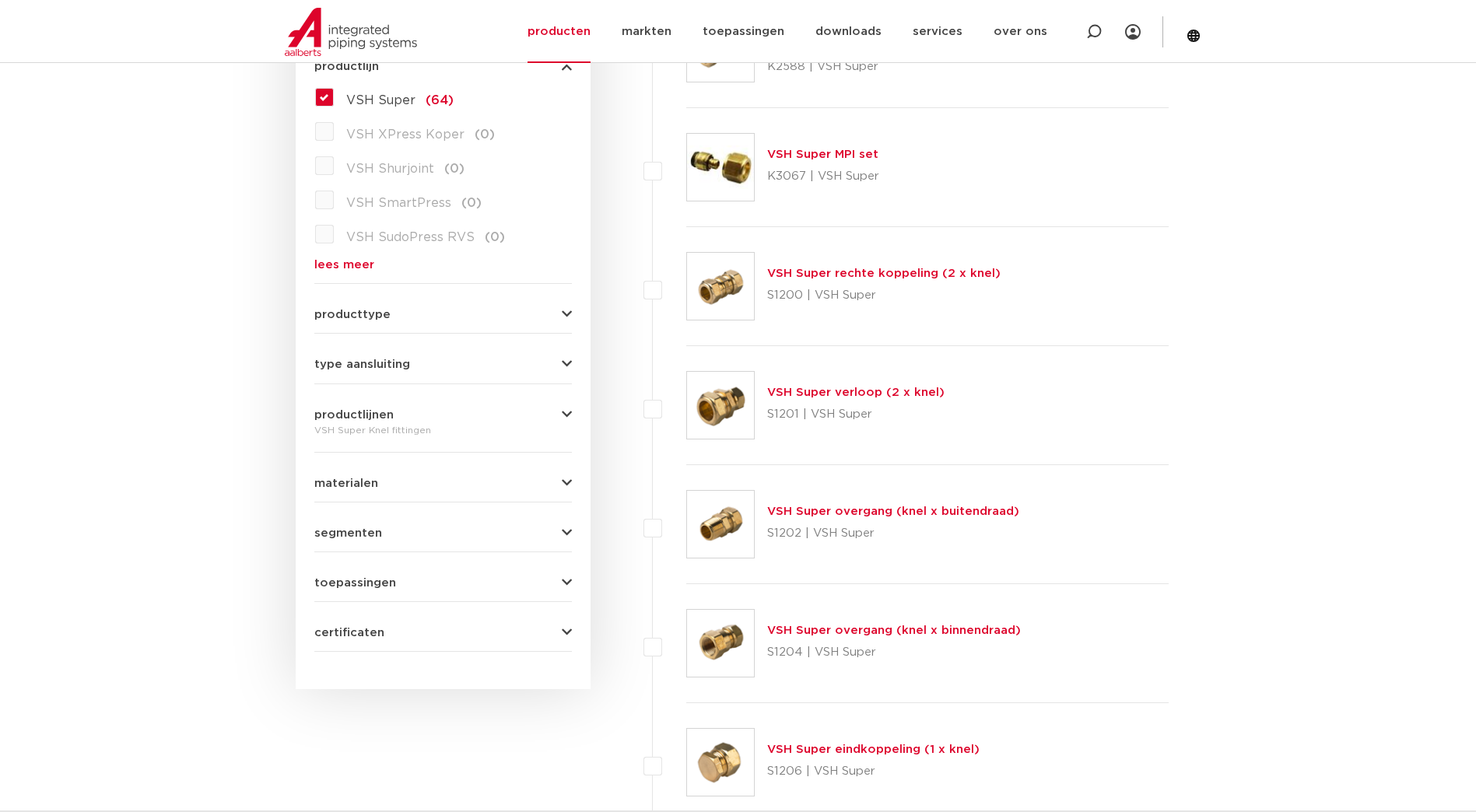
click at [802, 391] on link "VSH Super verloop (2 x knel)" at bounding box center [855, 393] width 177 height 12
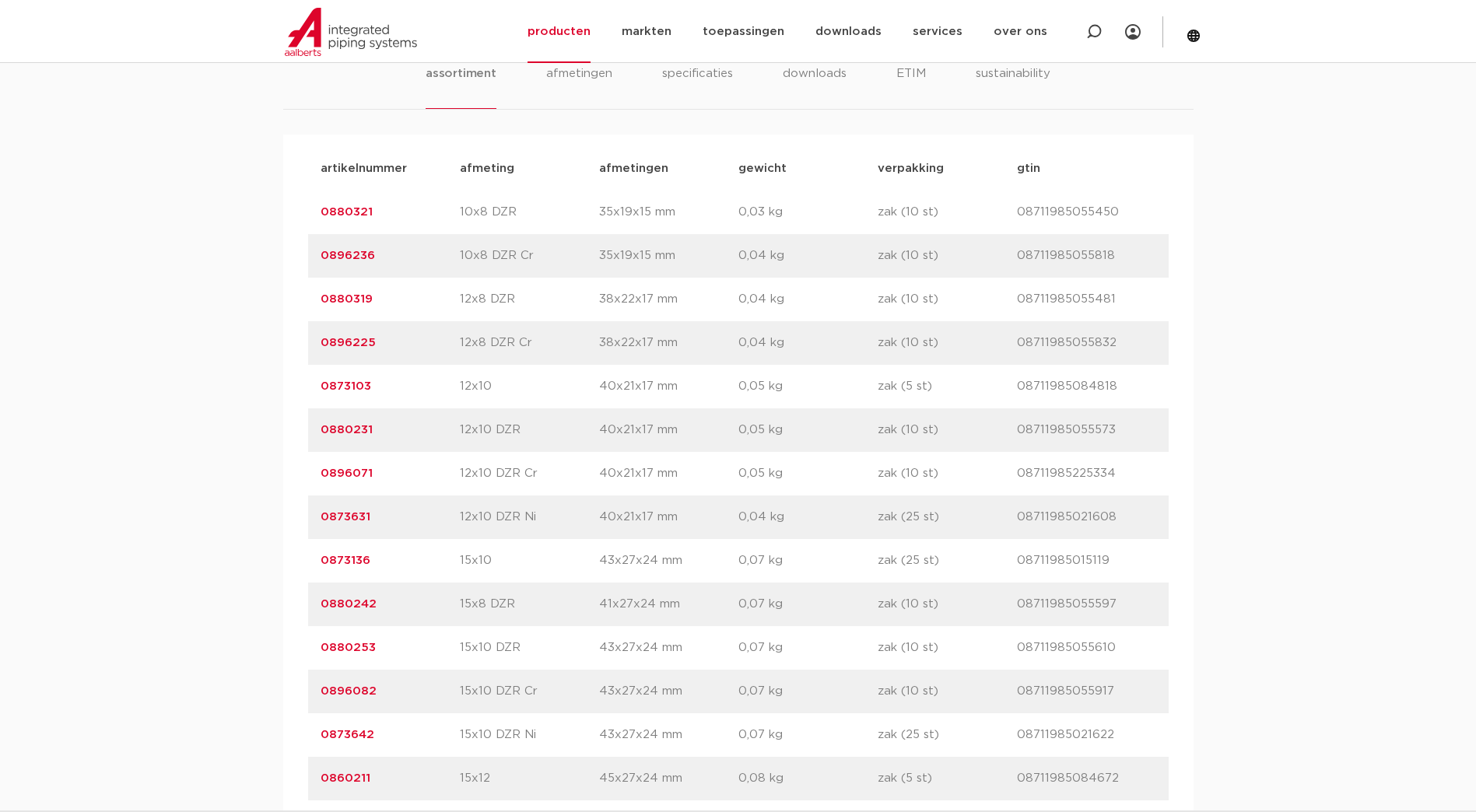
scroll to position [700, 0]
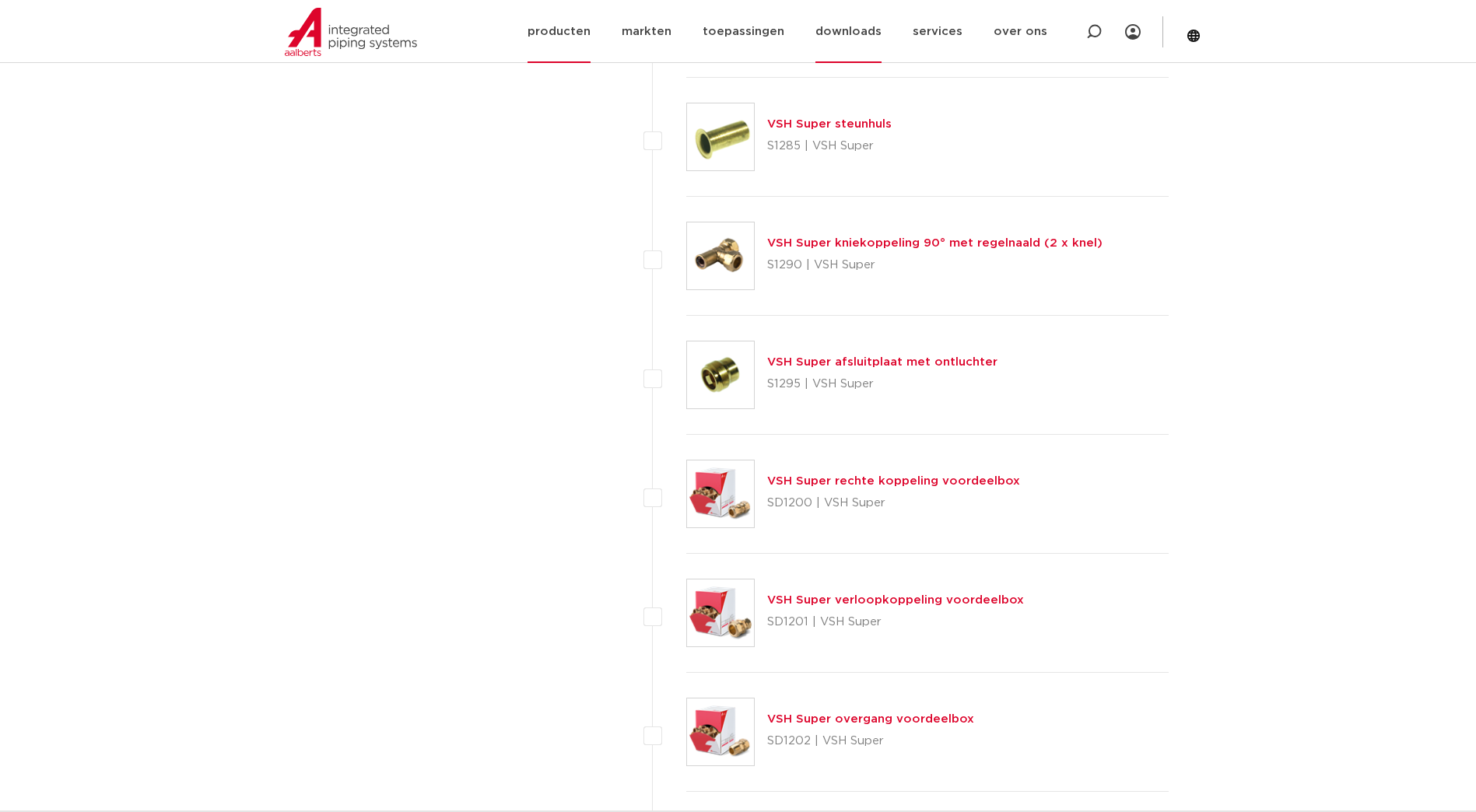
scroll to position [5601, 0]
